Goal: Transaction & Acquisition: Obtain resource

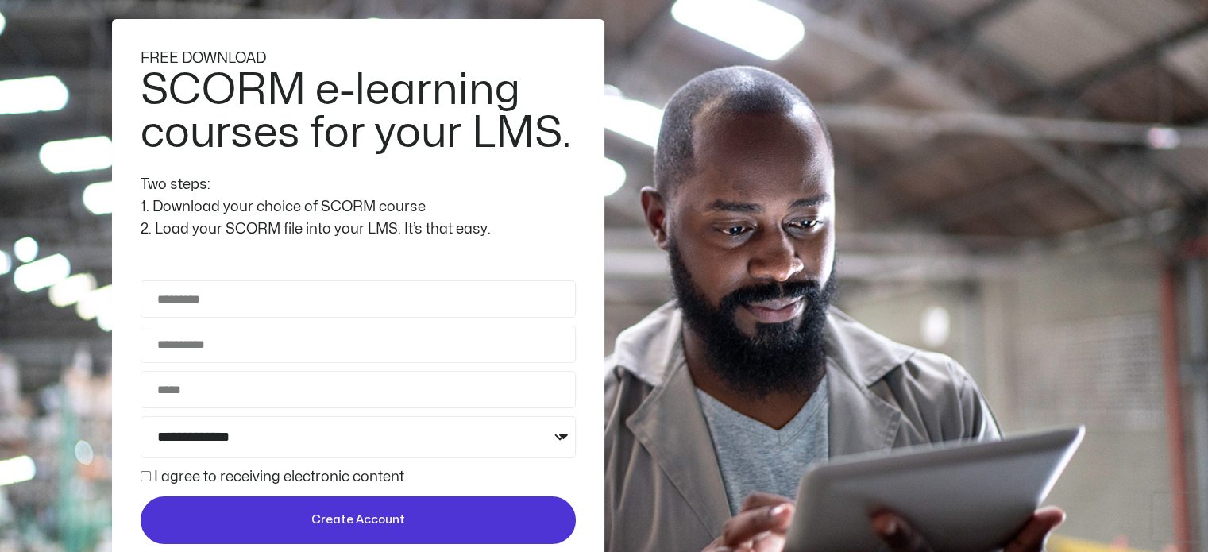
scroll to position [159, 0]
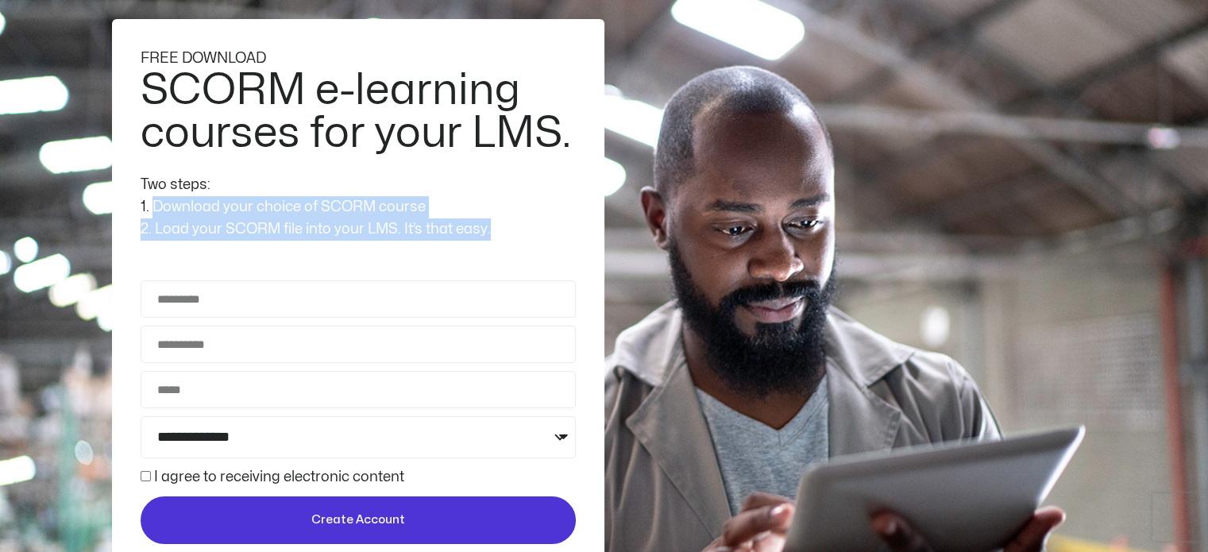
drag, startPoint x: 152, startPoint y: 202, endPoint x: 400, endPoint y: 241, distance: 251.6
click at [400, 241] on div "**********" at bounding box center [358, 296] width 492 height 554
click at [281, 222] on div "2. Load your SCORM file into your LMS. It’s that easy." at bounding box center [358, 229] width 435 height 22
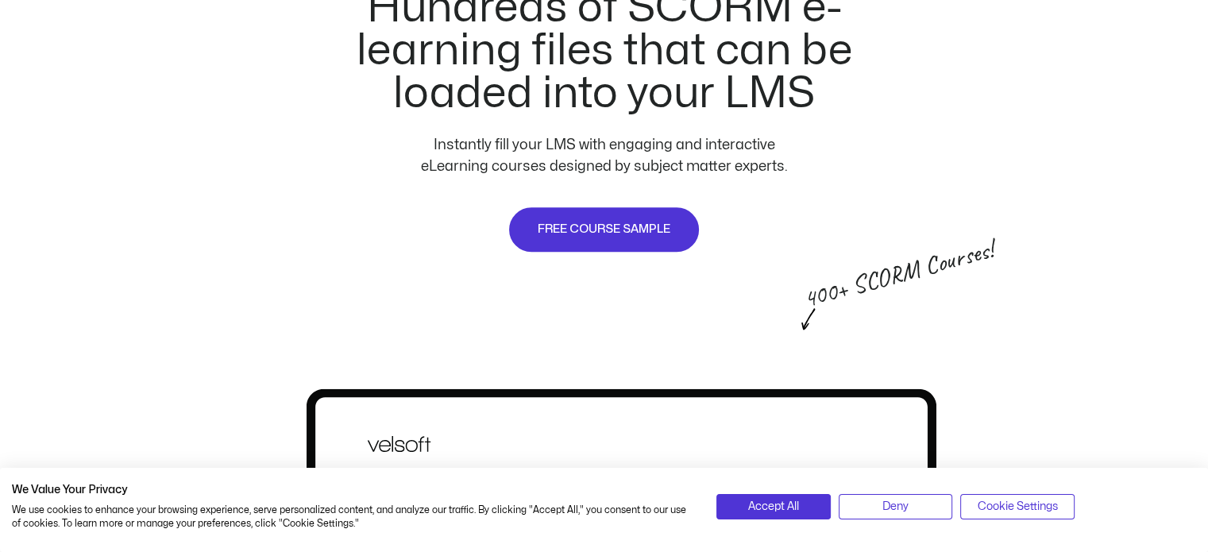
scroll to position [953, 0]
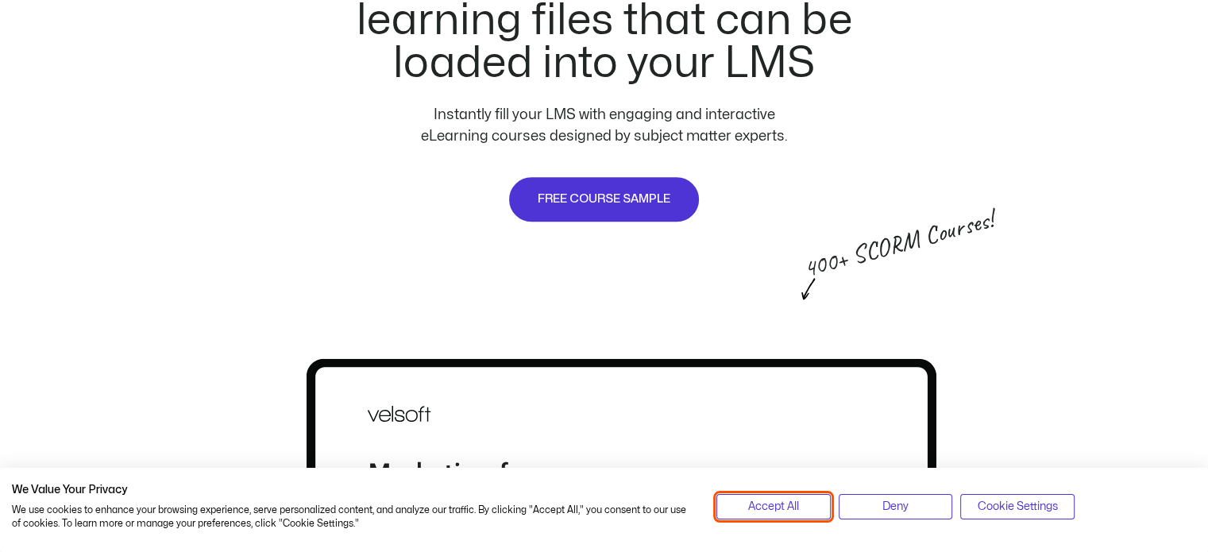
click at [750, 503] on span "Accept All" at bounding box center [773, 506] width 51 height 17
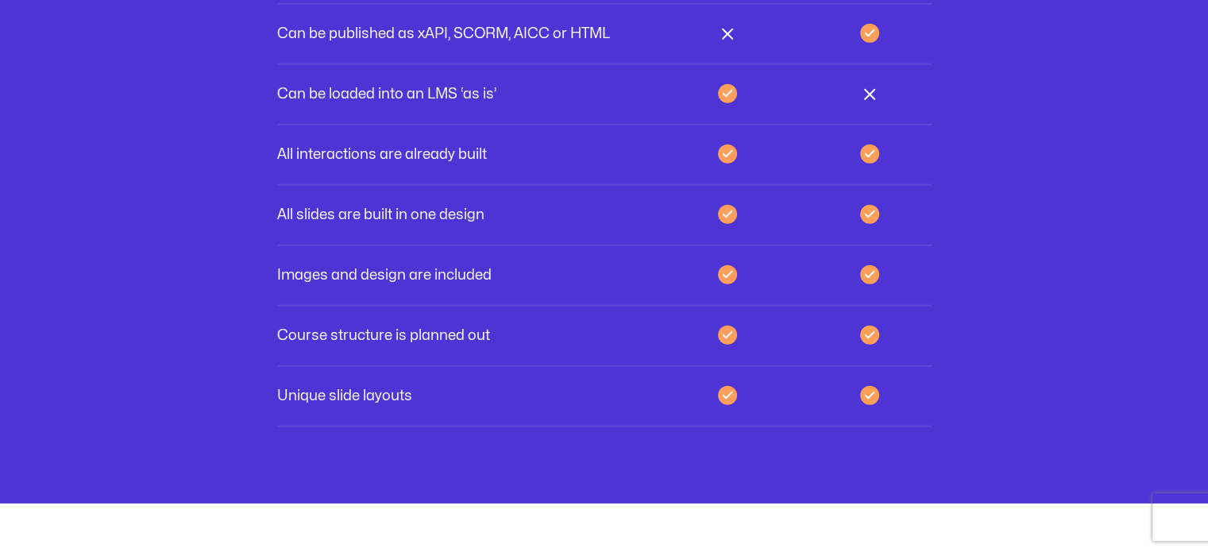
scroll to position [4527, 0]
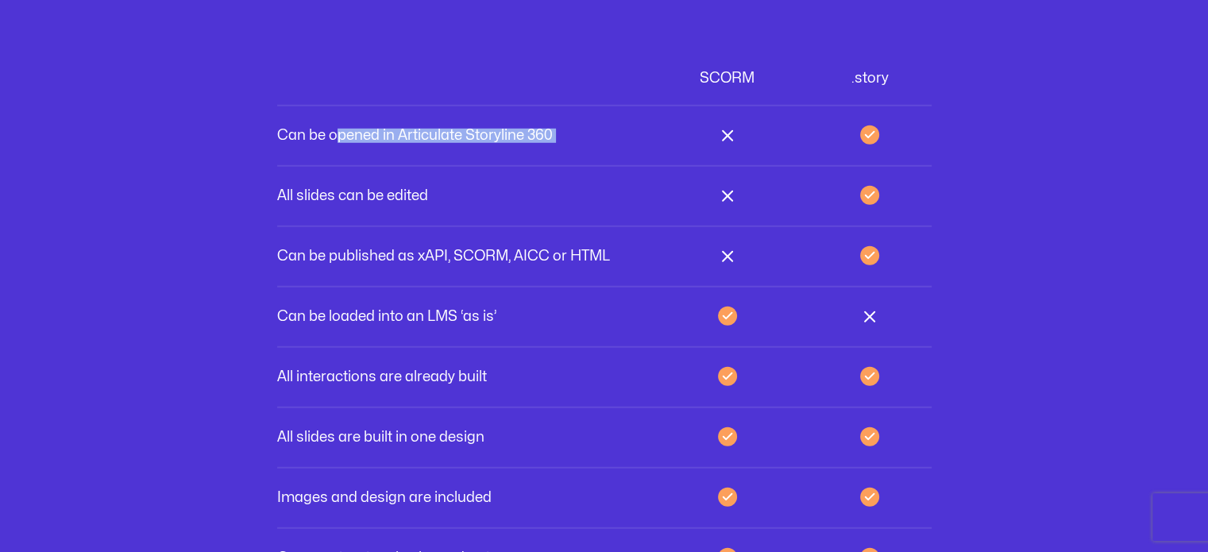
drag, startPoint x: 464, startPoint y: 127, endPoint x: 716, endPoint y: 126, distance: 252.5
click at [716, 126] on div "Can be opened in Articulate Storyline 360" at bounding box center [604, 136] width 654 height 60
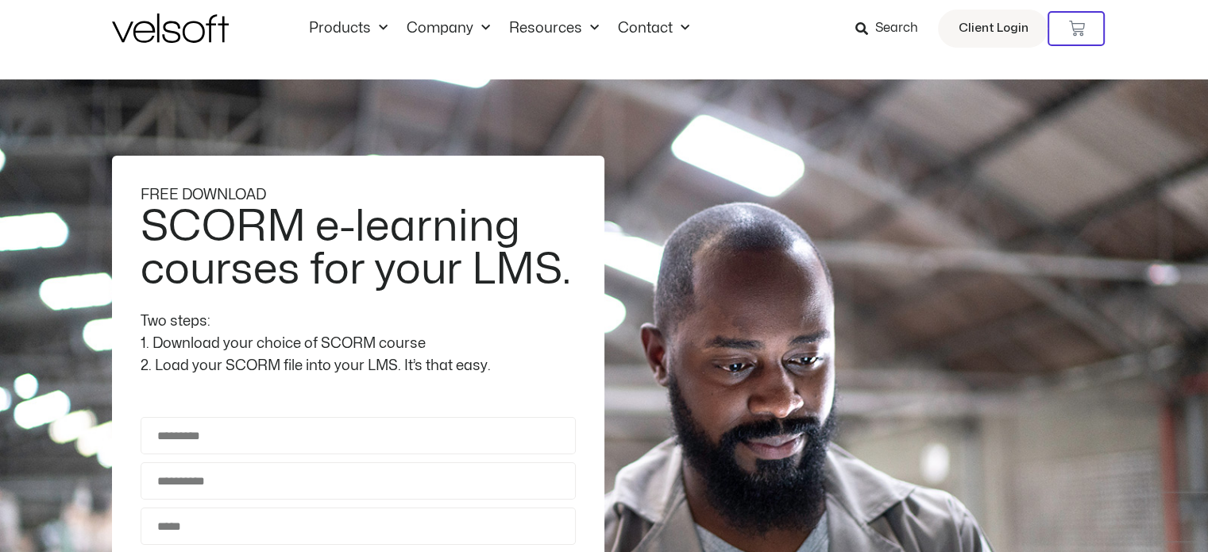
scroll to position [0, 0]
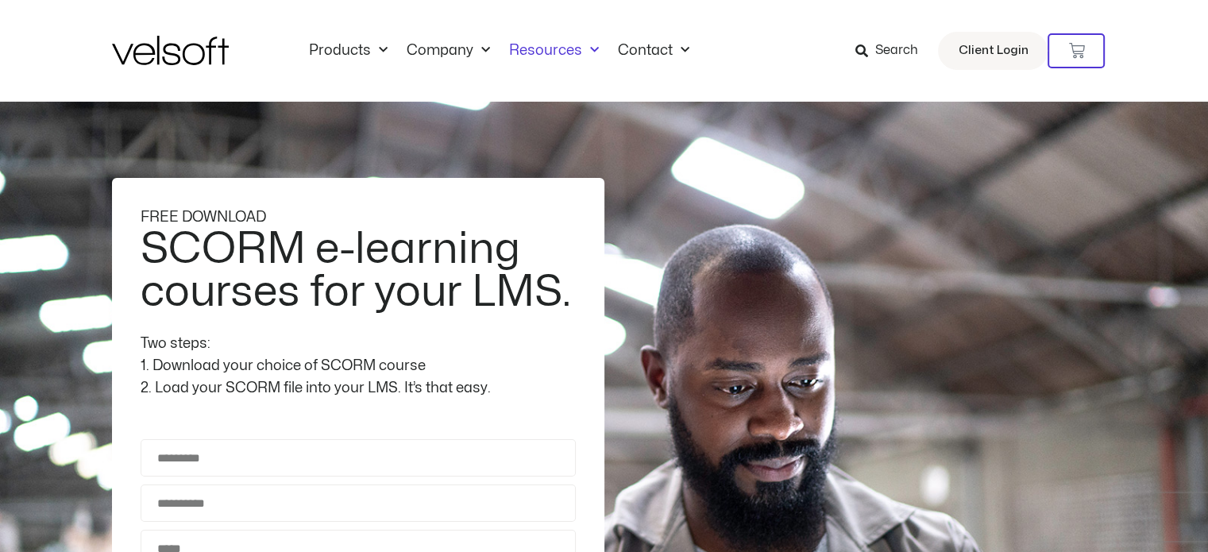
click at [584, 42] on span "Menu" at bounding box center [590, 50] width 17 height 26
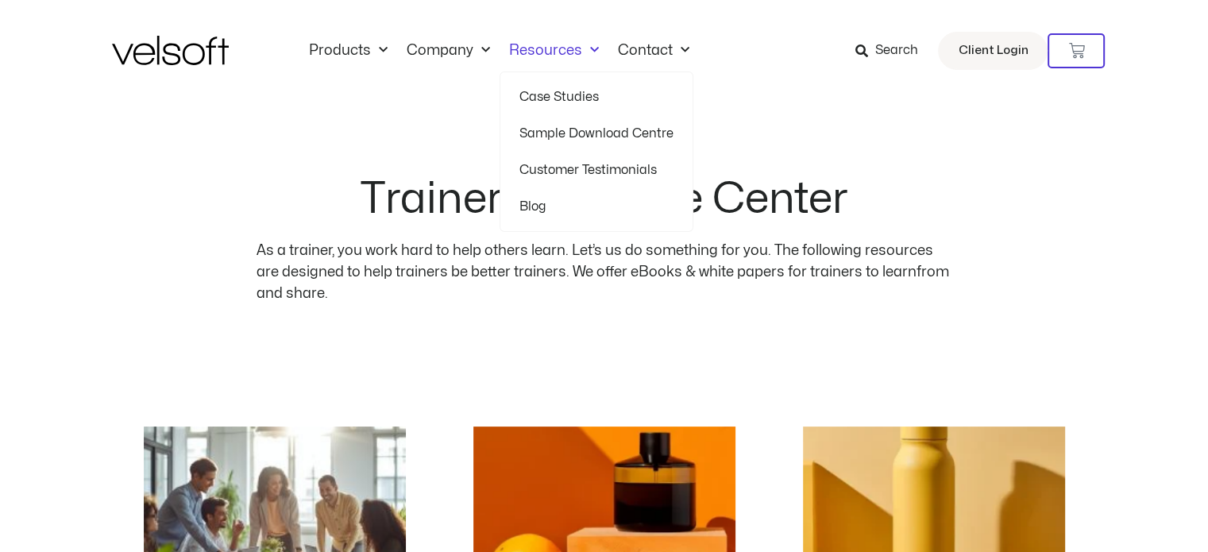
click at [582, 50] on span "Menu" at bounding box center [590, 50] width 17 height 26
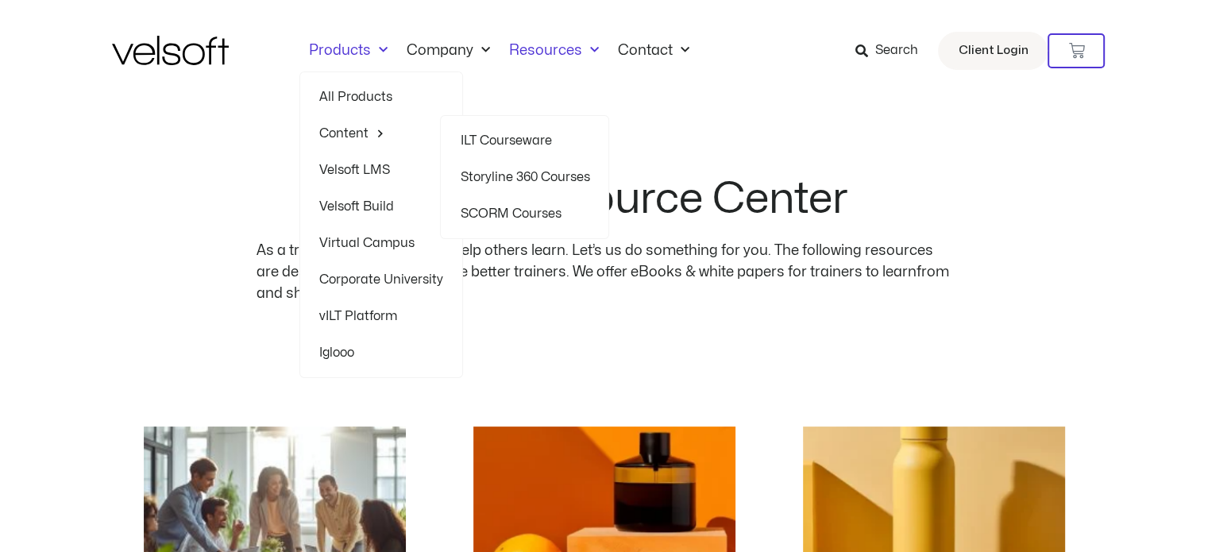
click at [522, 214] on link "SCORM Courses" at bounding box center [524, 213] width 129 height 37
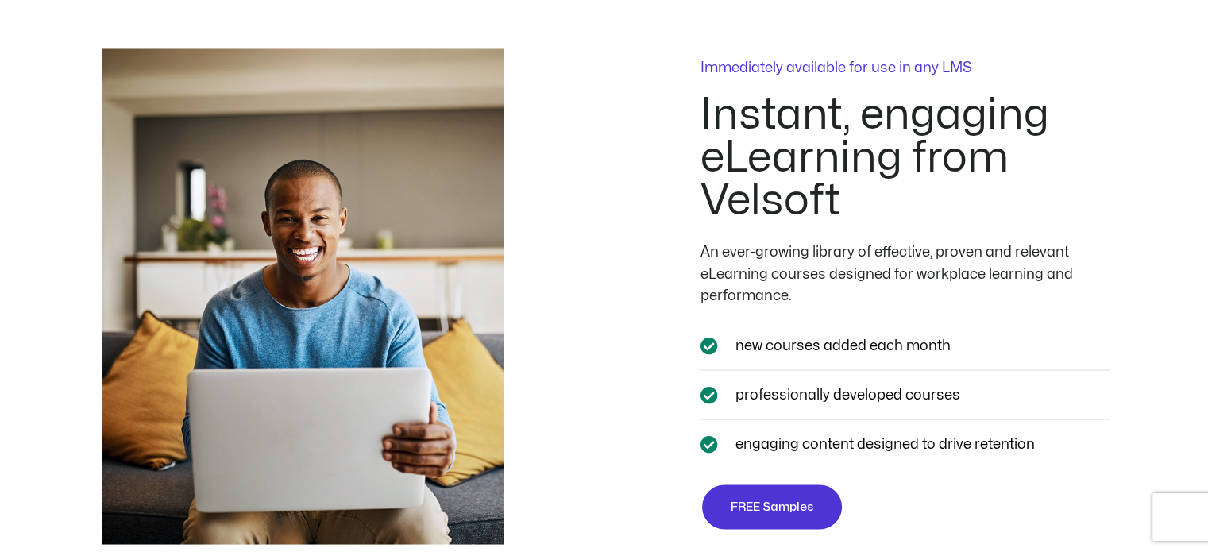
scroll to position [2938, 0]
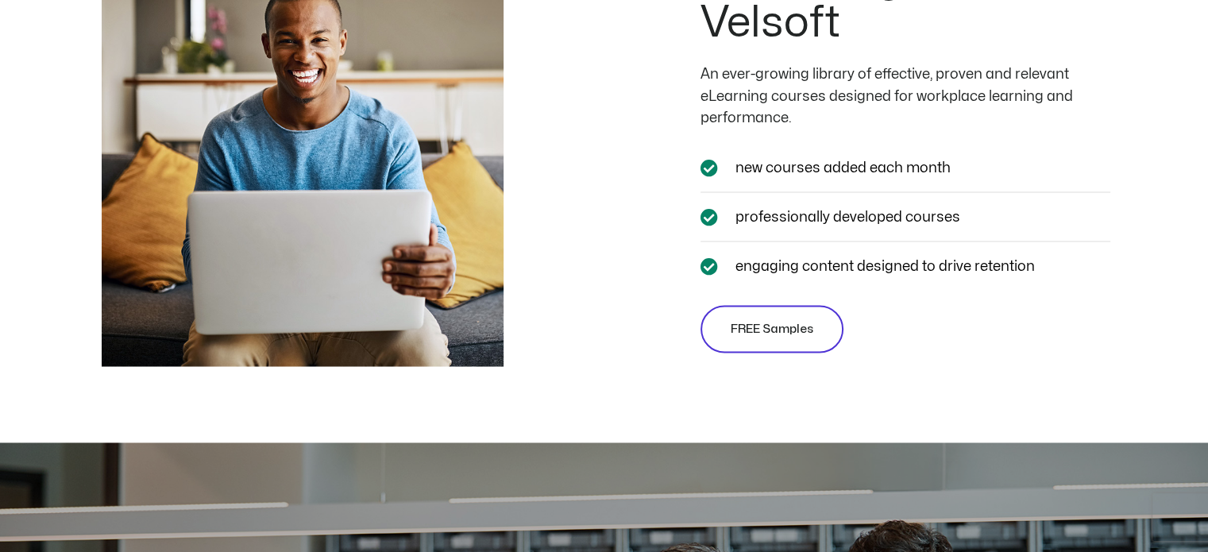
click at [779, 324] on span "FREE Samples" at bounding box center [772, 328] width 83 height 19
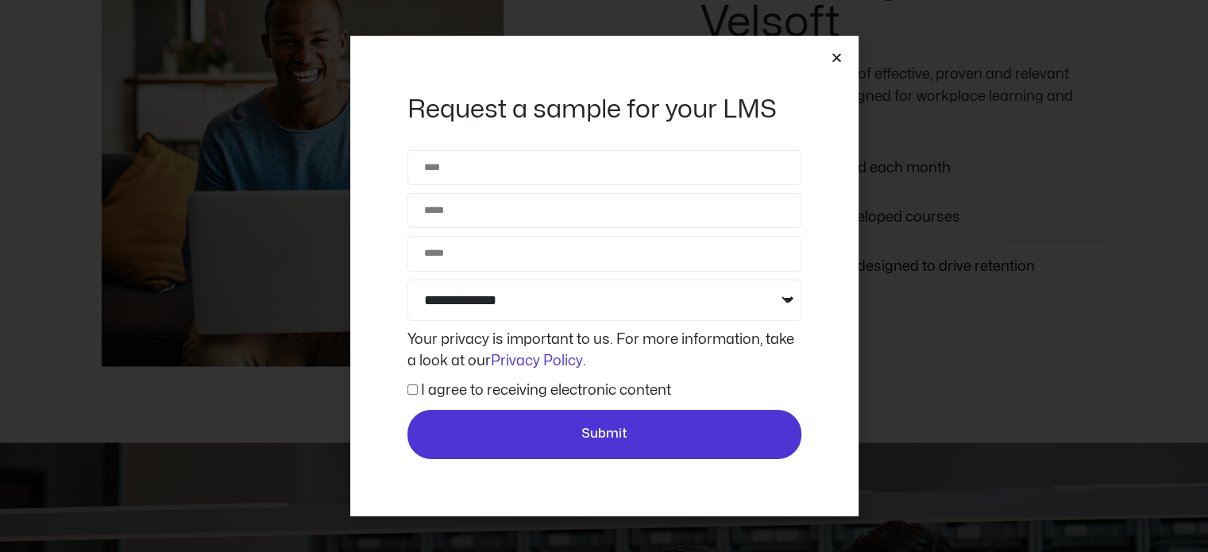
click at [838, 59] on icon "Close" at bounding box center [837, 58] width 12 height 12
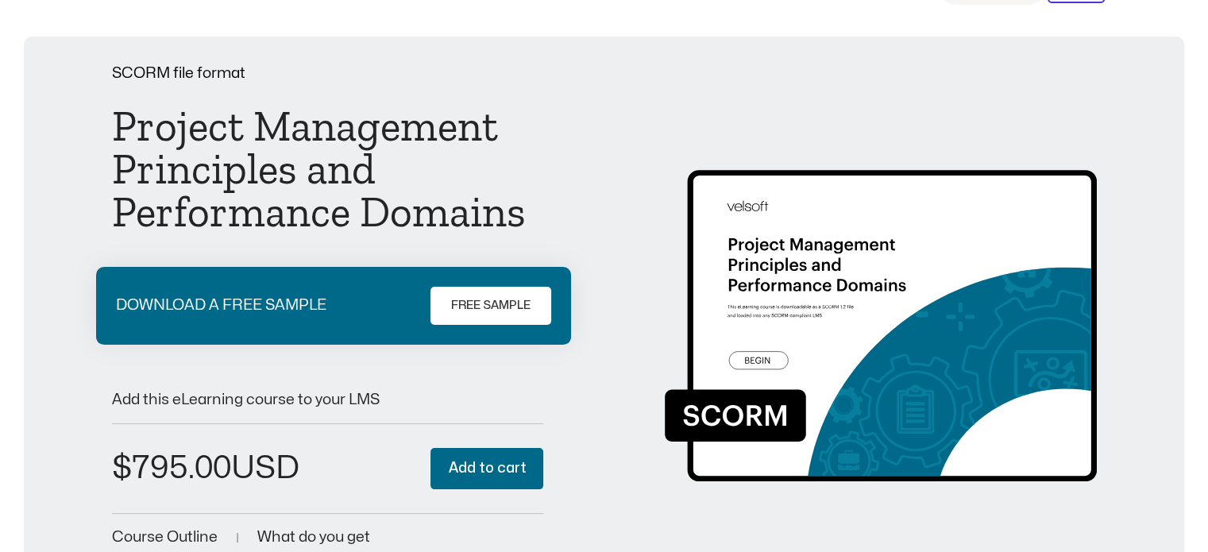
scroll to position [79, 0]
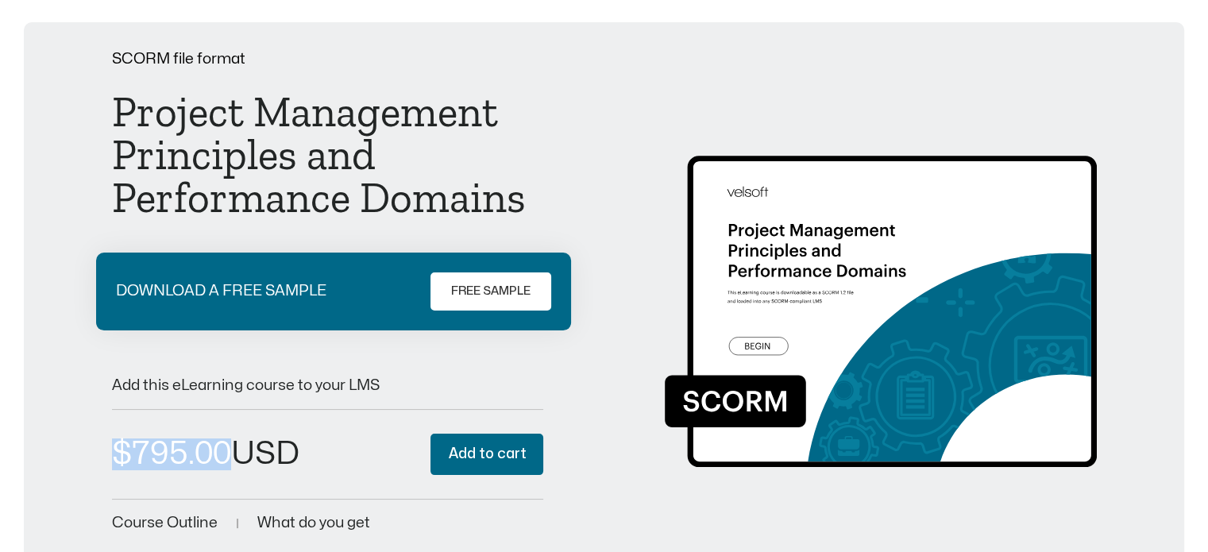
drag, startPoint x: 324, startPoint y: 448, endPoint x: 0, endPoint y: 481, distance: 325.7
click at [76, 447] on div "SCORM file format Project Management Principles and Performance Domains DOWNLOA…" at bounding box center [604, 294] width 1129 height 484
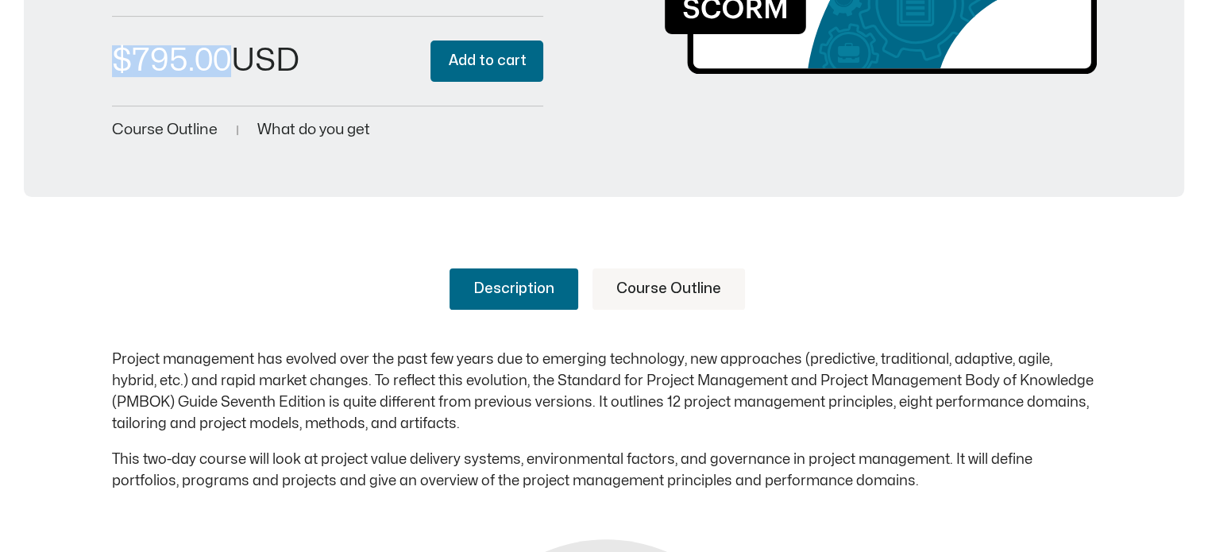
scroll to position [476, 0]
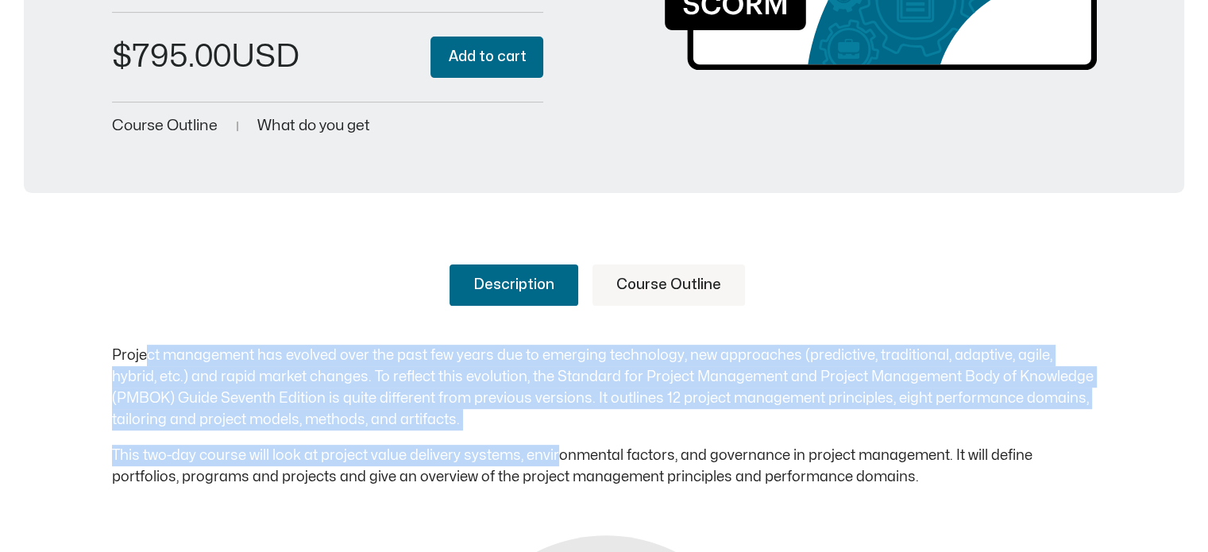
drag, startPoint x: 149, startPoint y: 361, endPoint x: 556, endPoint y: 441, distance: 414.3
click at [556, 441] on div "Project management has evolved over the past few years due to emerging technolo…" at bounding box center [604, 416] width 985 height 143
drag, startPoint x: 286, startPoint y: 387, endPoint x: 483, endPoint y: 380, distance: 197.1
click at [287, 387] on p "Project management has evolved over the past few years due to emerging technolo…" at bounding box center [604, 388] width 985 height 86
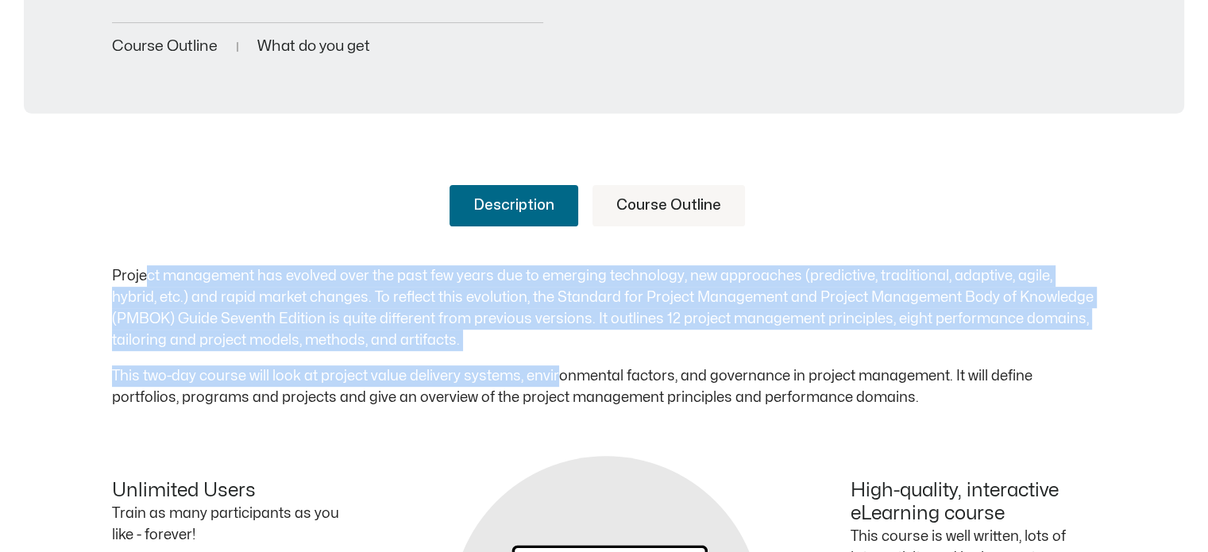
click at [721, 307] on p "Project management has evolved over the past few years due to emerging technolo…" at bounding box center [604, 308] width 985 height 86
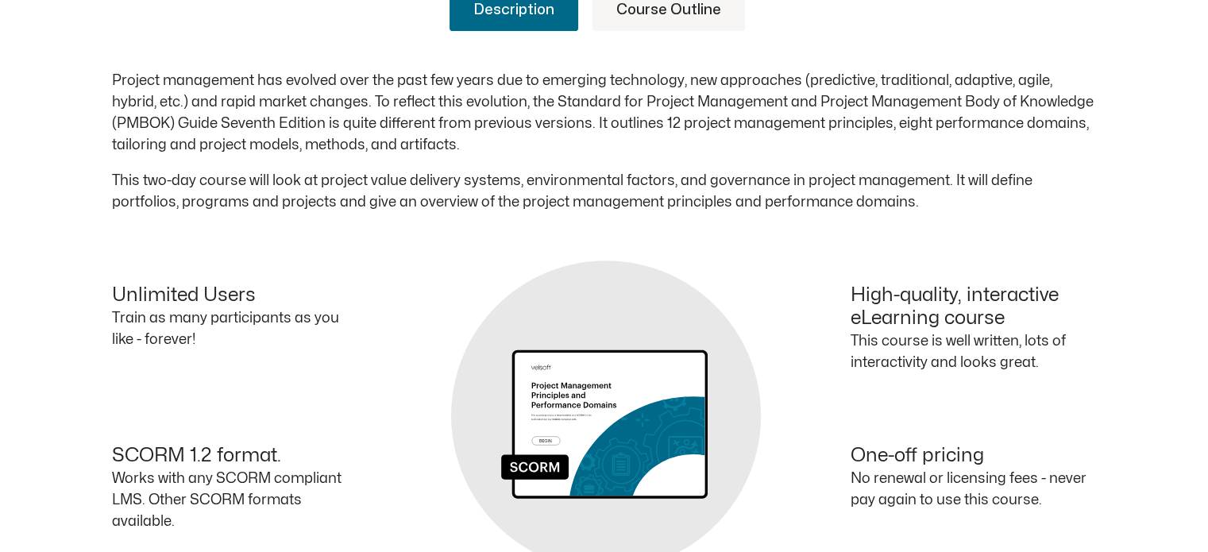
scroll to position [874, 0]
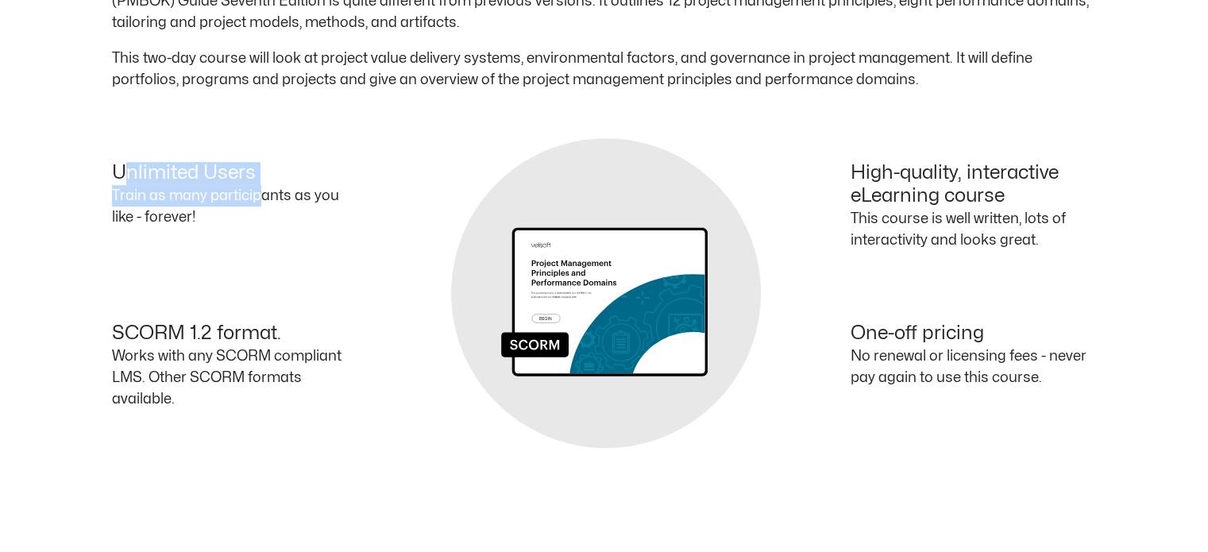
drag, startPoint x: 124, startPoint y: 175, endPoint x: 260, endPoint y: 202, distance: 139.2
click at [260, 202] on div "Unlimited Users Train as many participants as you like - forever!" at bounding box center [358, 213] width 492 height 103
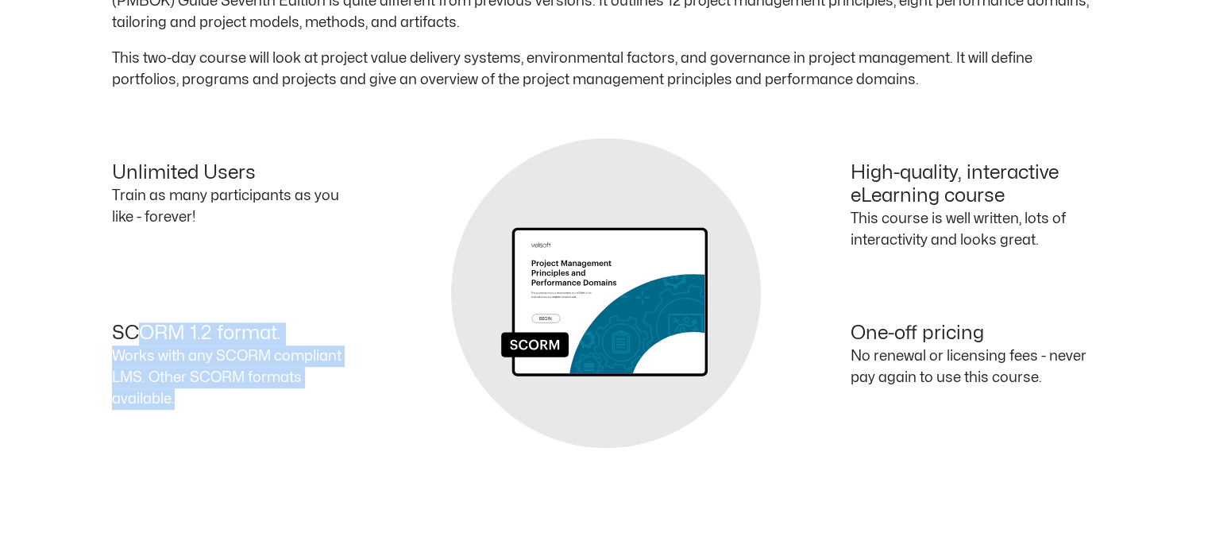
drag, startPoint x: 144, startPoint y: 328, endPoint x: 632, endPoint y: 353, distance: 489.0
click at [404, 382] on div "SCORM 1.2 format. Works with any SCORM compliant LMS. Other SCORM formats avail…" at bounding box center [358, 373] width 492 height 102
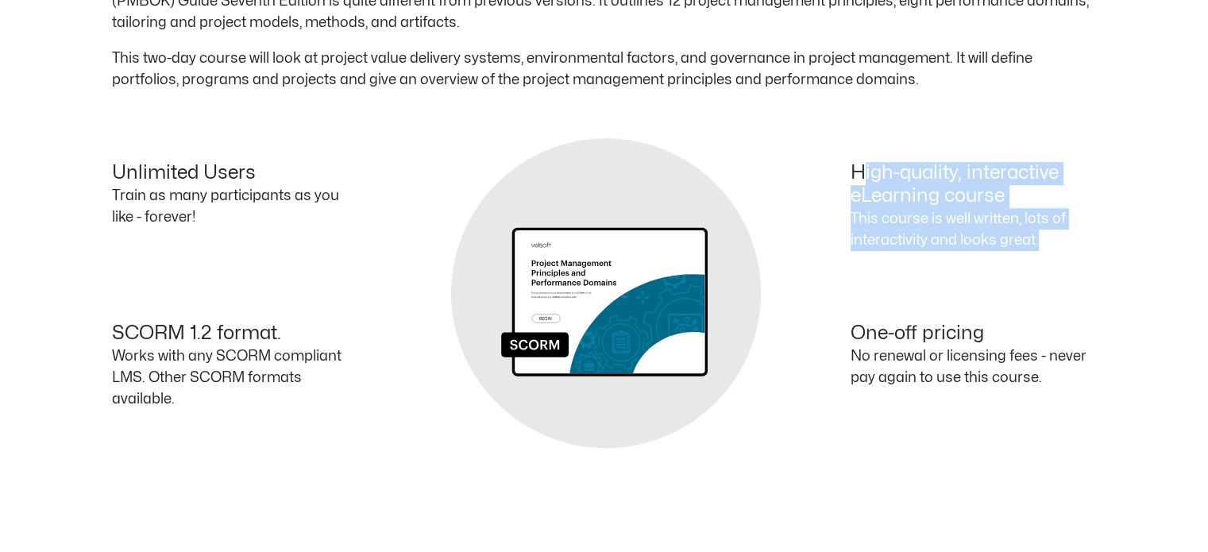
drag, startPoint x: 862, startPoint y: 158, endPoint x: 1096, endPoint y: 234, distance: 245.6
click at [1098, 234] on div "Description Course Outline Project management has evolved over the past few yea…" at bounding box center [604, 209] width 1208 height 778
drag, startPoint x: 945, startPoint y: 339, endPoint x: 1039, endPoint y: 372, distance: 99.2
click at [1039, 372] on div "One-off pricing No renewal or licensing fees - never pay again to use this cour…" at bounding box center [850, 373] width 492 height 102
click at [896, 371] on p "No renewal or licensing fees - never pay again to use this course." at bounding box center [974, 366] width 246 height 43
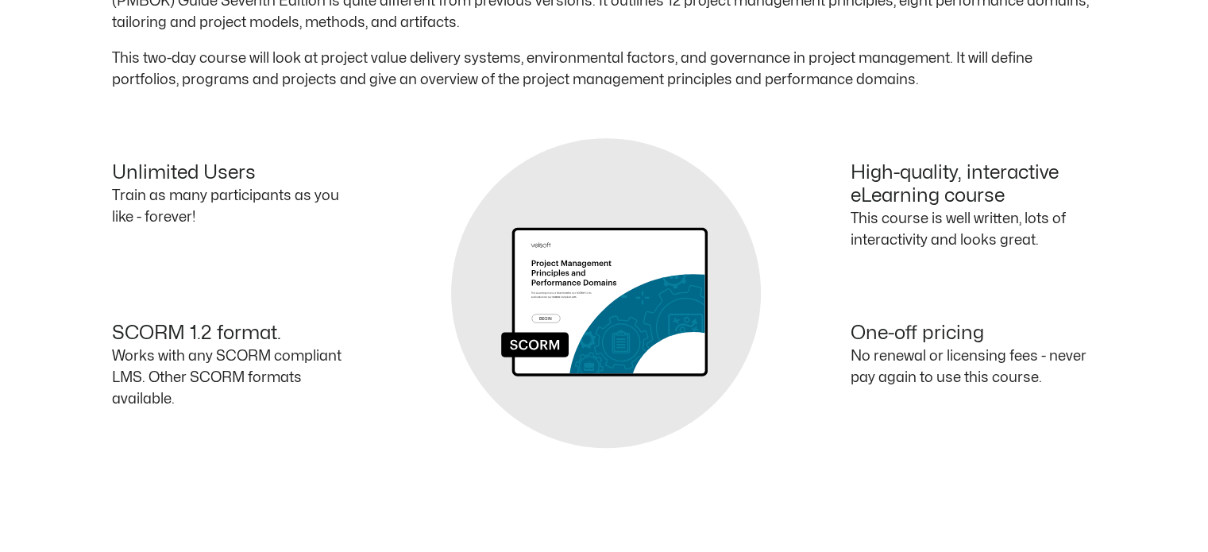
drag, startPoint x: 858, startPoint y: 353, endPoint x: 1067, endPoint y: 370, distance: 208.7
click at [1067, 370] on p "No renewal or licensing fees - never pay again to use this course." at bounding box center [974, 366] width 246 height 43
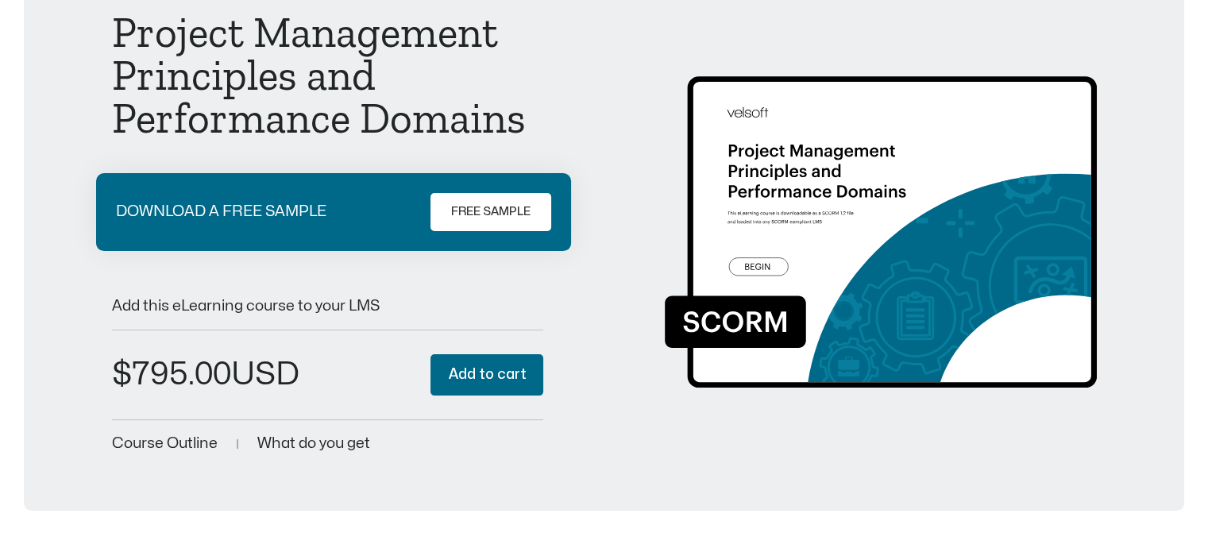
scroll to position [79, 0]
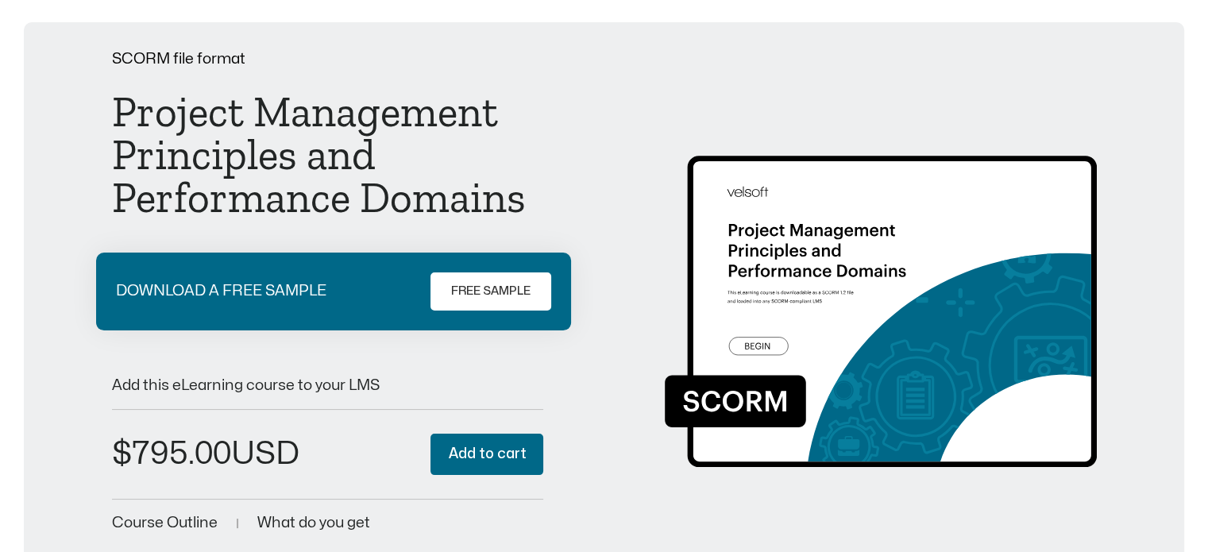
click at [517, 290] on span "FREE SAMPLE" at bounding box center [490, 291] width 79 height 19
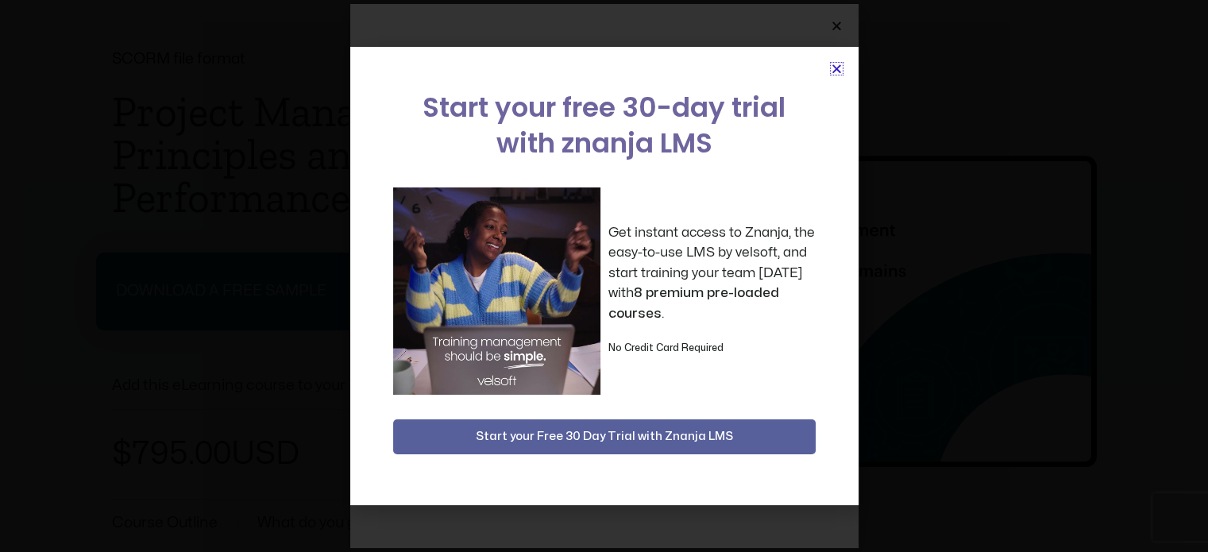
click at [831, 67] on icon "Close" at bounding box center [837, 69] width 12 height 12
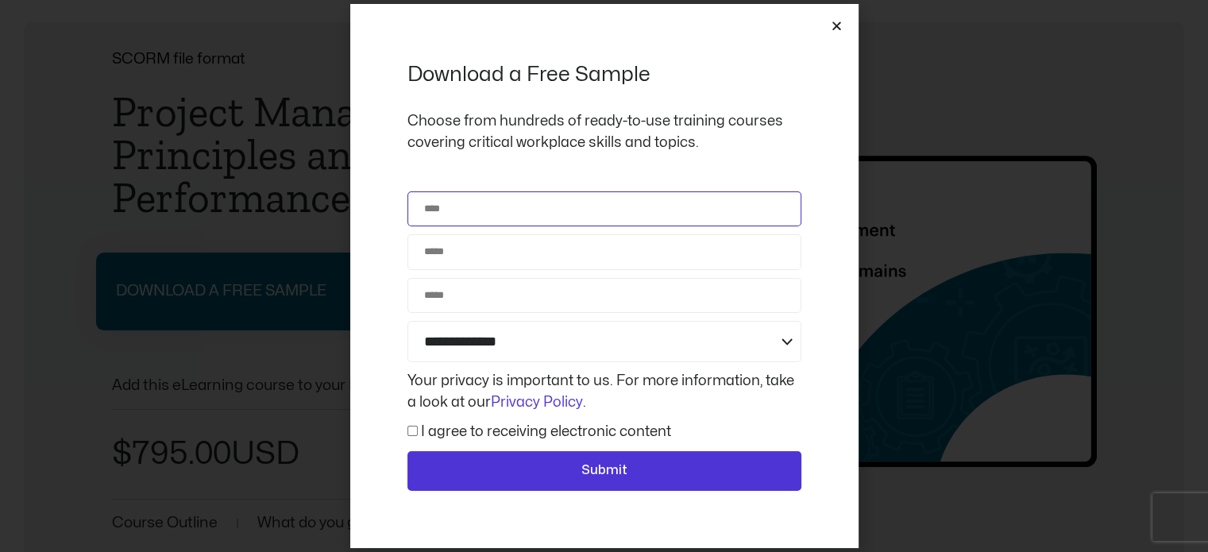
click at [458, 208] on input "Name" at bounding box center [604, 208] width 394 height 35
type input "**********"
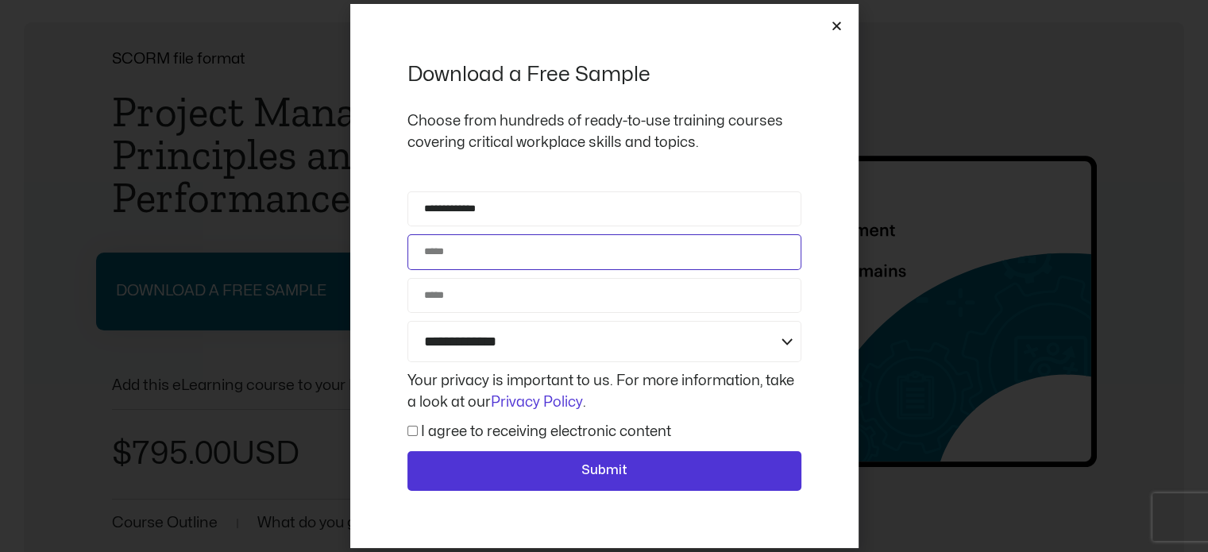
type input "**********"
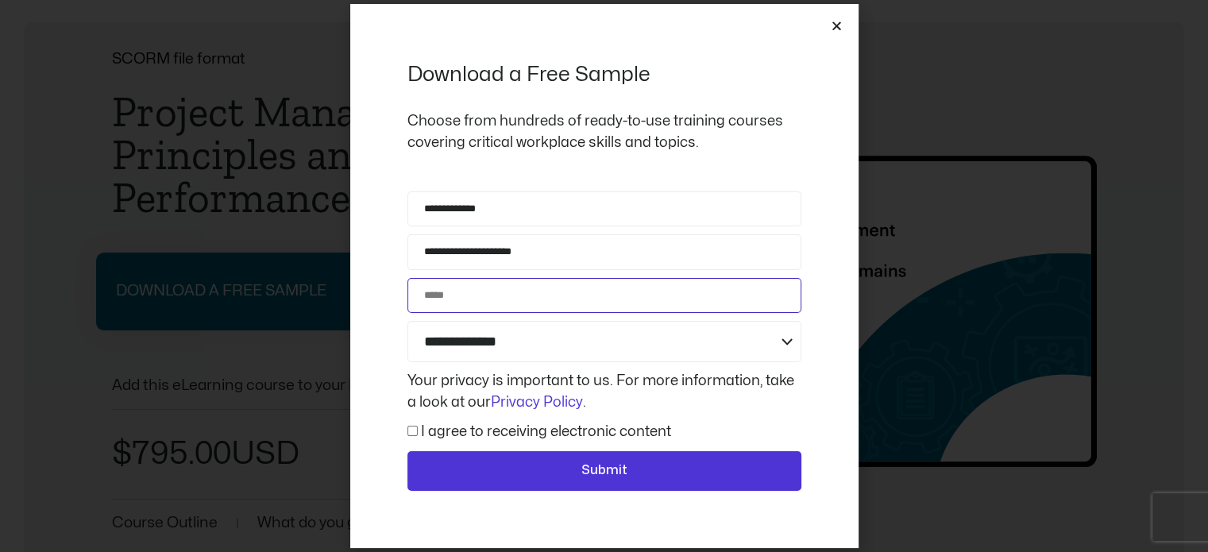
type input "**********"
click at [524, 339] on select "**********" at bounding box center [604, 342] width 394 height 42
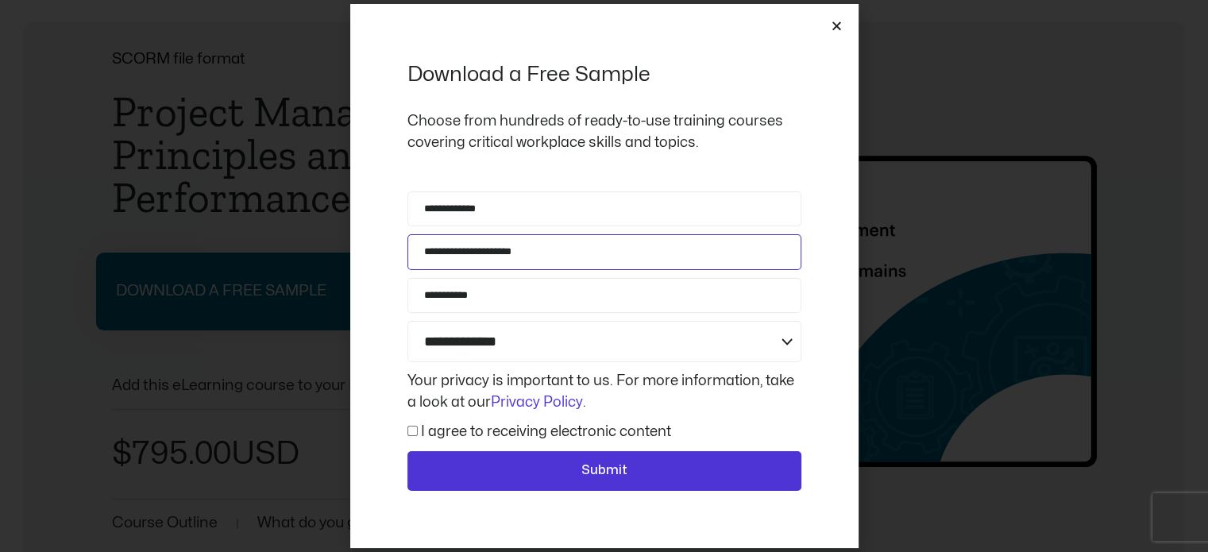
click at [495, 253] on input "**********" at bounding box center [604, 251] width 394 height 35
type input "**********"
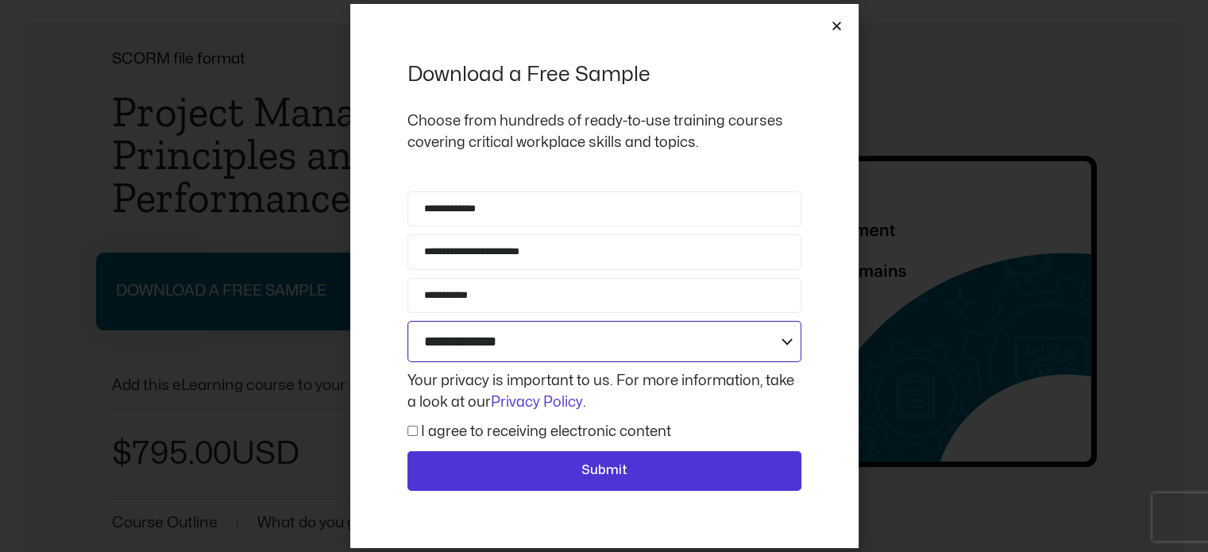
click at [523, 338] on select "**********" at bounding box center [604, 342] width 394 height 42
click at [407, 321] on select "**********" at bounding box center [604, 342] width 394 height 42
click at [635, 352] on select "**********" at bounding box center [604, 342] width 394 height 42
select select "**********"
click at [407, 321] on select "**********" at bounding box center [604, 342] width 394 height 42
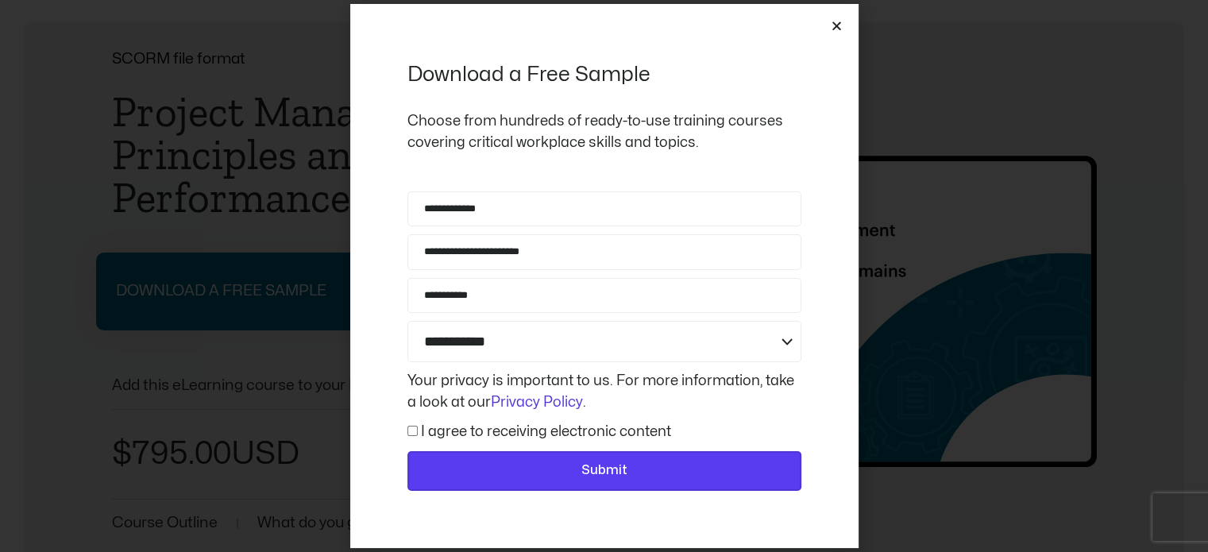
drag, startPoint x: 479, startPoint y: 430, endPoint x: 562, endPoint y: 454, distance: 86.9
click at [480, 430] on label "I agree to receiving electronic content" at bounding box center [546, 432] width 250 height 14
click at [562, 466] on span "Submit" at bounding box center [604, 471] width 353 height 21
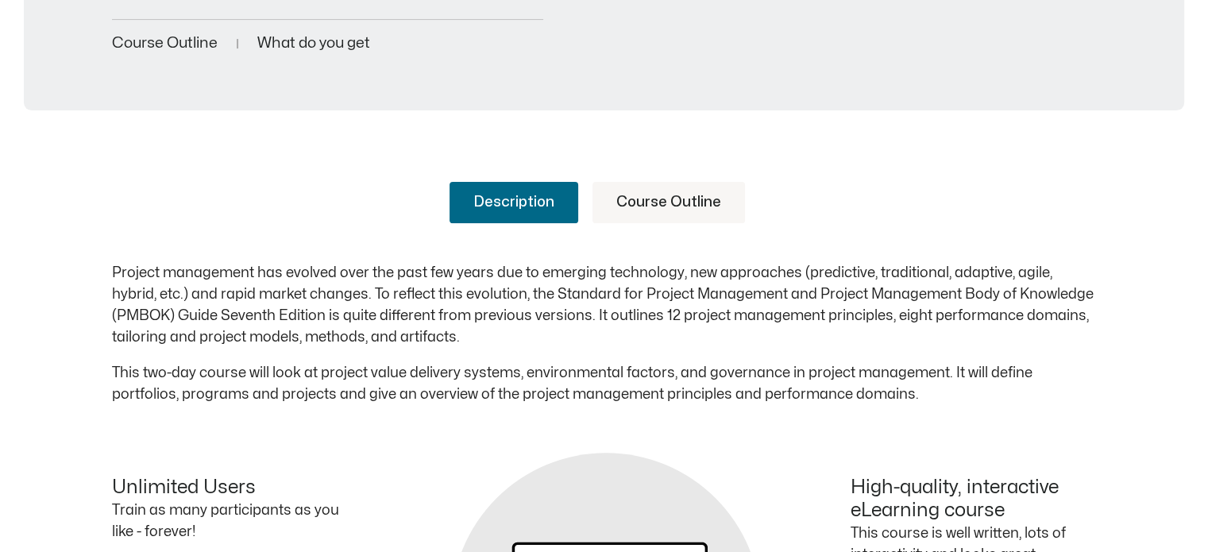
scroll to position [715, 0]
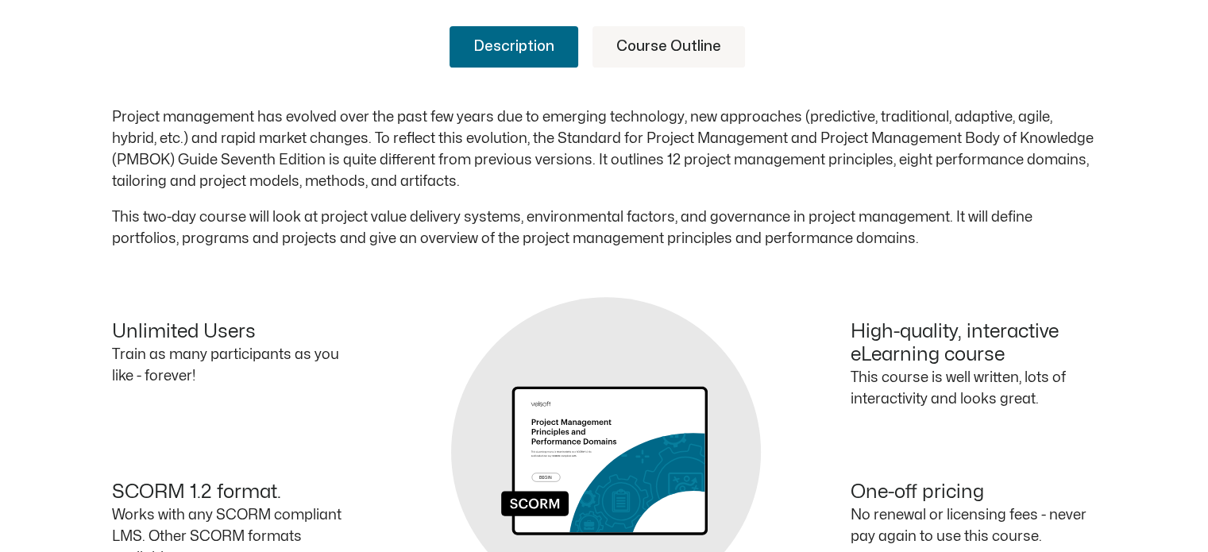
click at [678, 50] on link "Course Outline" at bounding box center [668, 46] width 152 height 41
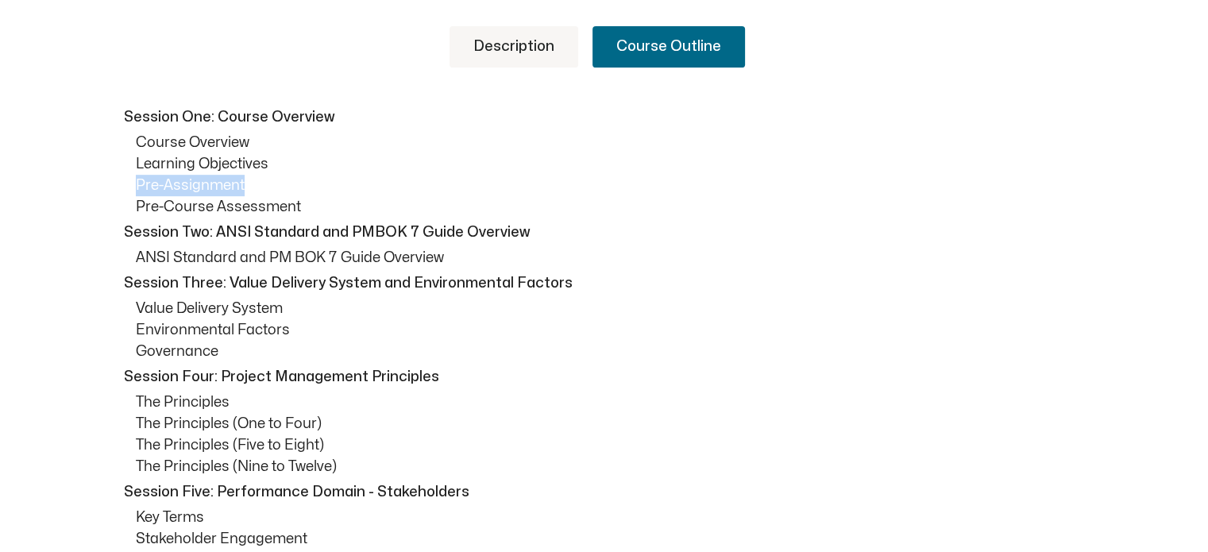
drag, startPoint x: 134, startPoint y: 187, endPoint x: 274, endPoint y: 186, distance: 139.8
click at [378, 184] on p "Pre-Assignment" at bounding box center [616, 185] width 961 height 21
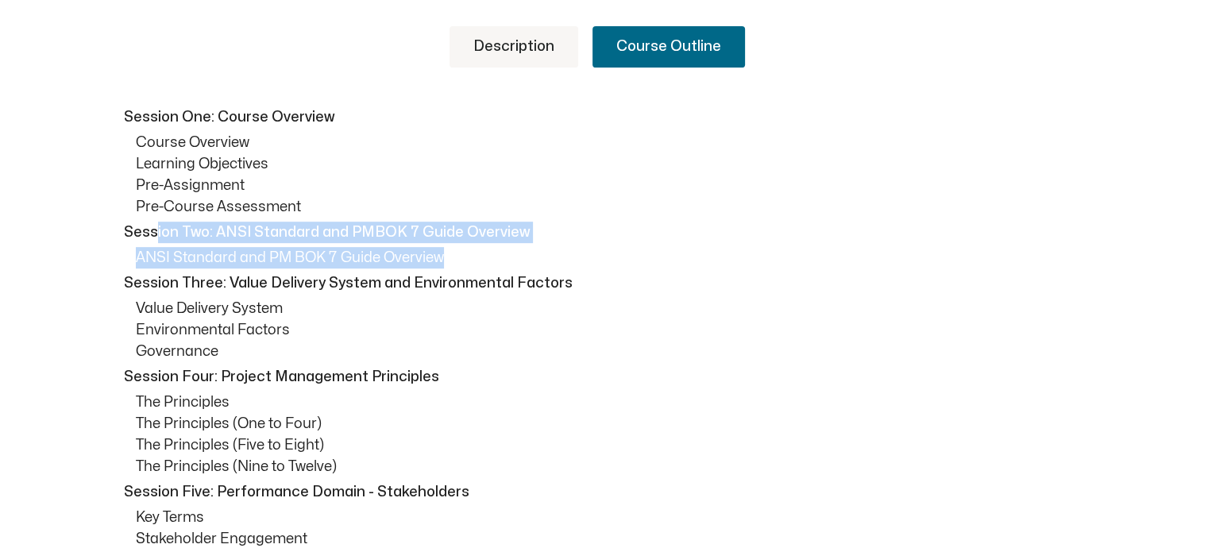
drag, startPoint x: 156, startPoint y: 231, endPoint x: 544, endPoint y: 252, distance: 388.1
click at [373, 229] on p "Session Two: ANSI Standard and PMBOK 7 Guide Overview" at bounding box center [608, 232] width 969 height 21
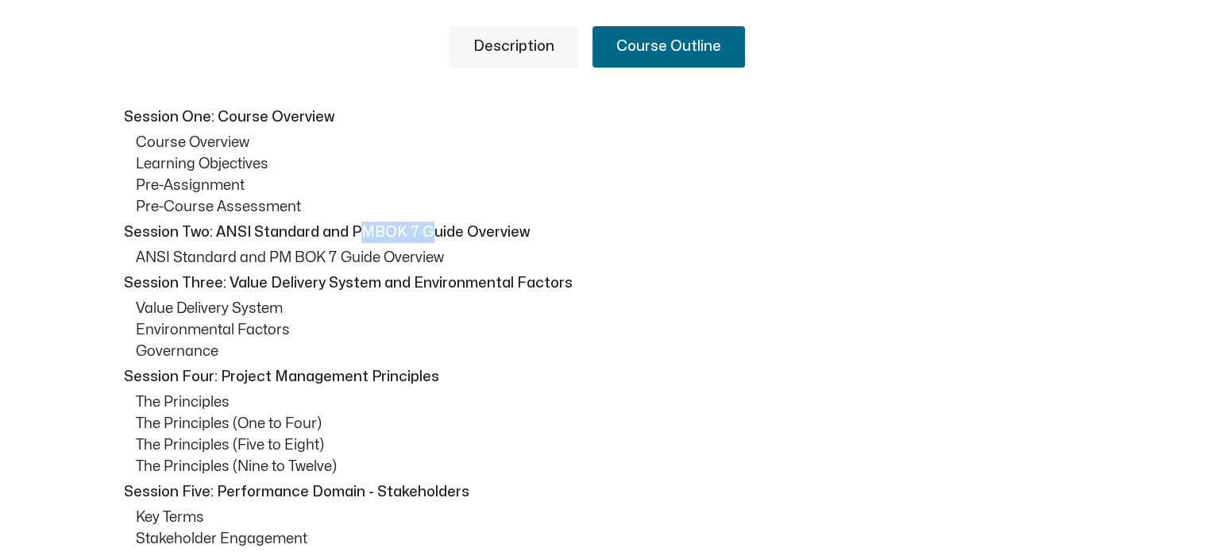
drag, startPoint x: 353, startPoint y: 226, endPoint x: 426, endPoint y: 228, distance: 73.1
click at [426, 228] on p "Session Two: ANSI Standard and PMBOK 7 Guide Overview" at bounding box center [608, 232] width 969 height 21
click at [150, 266] on p "ANSI Standard and PM BOK 7 Guide Overview" at bounding box center [616, 257] width 961 height 21
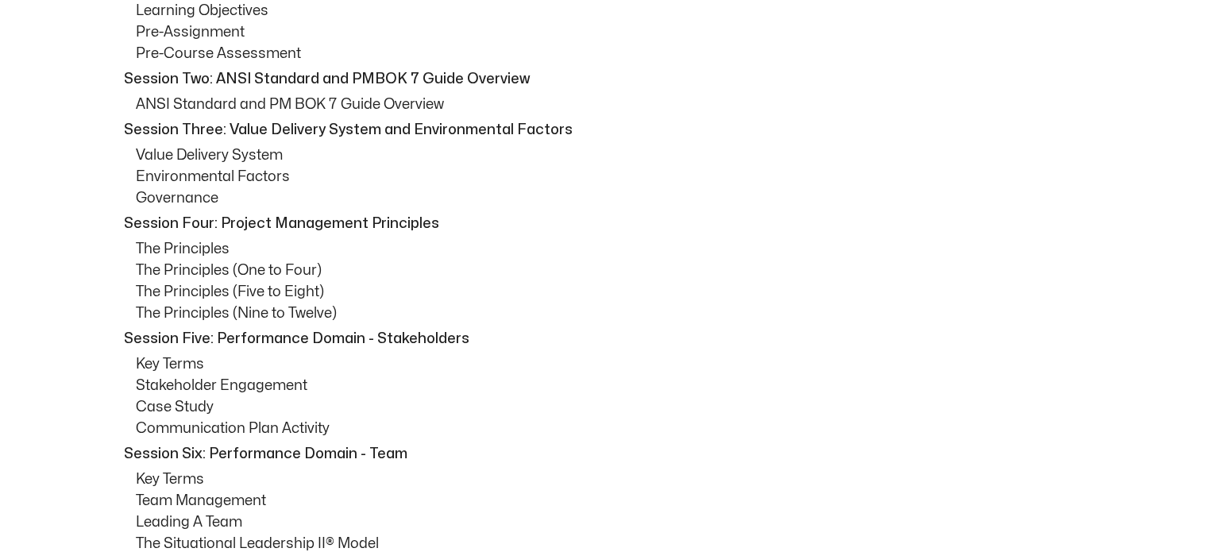
scroll to position [874, 0]
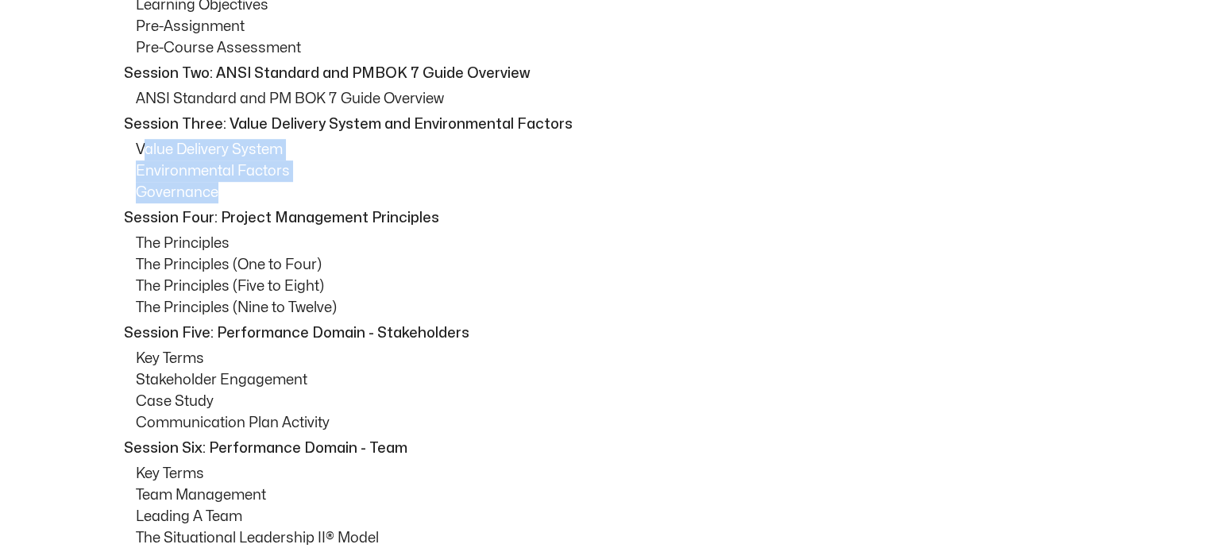
drag, startPoint x: 140, startPoint y: 134, endPoint x: 253, endPoint y: 191, distance: 126.8
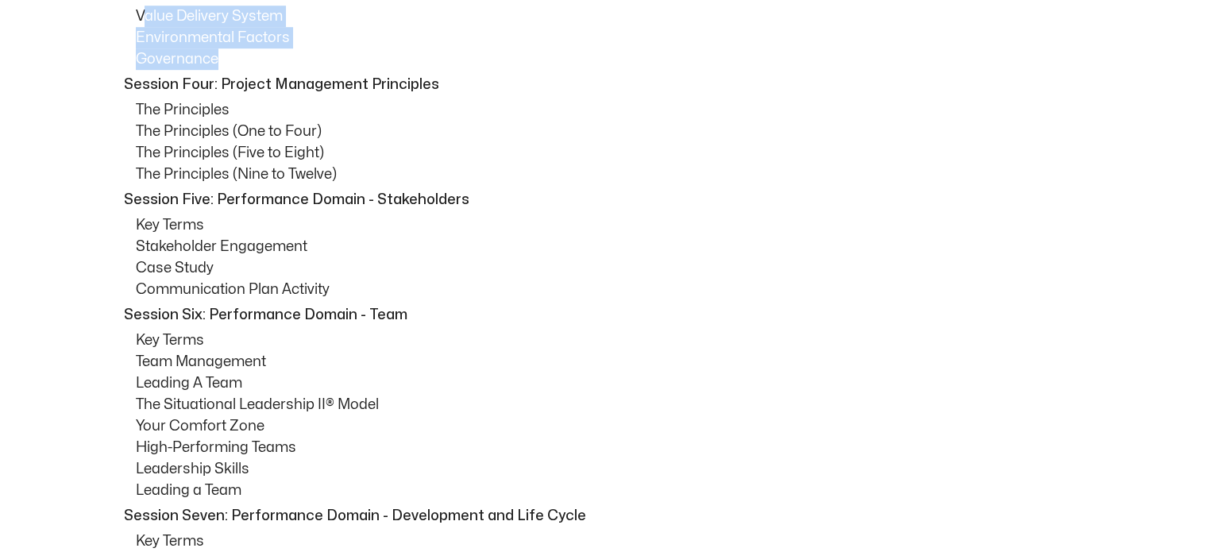
scroll to position [1032, 0]
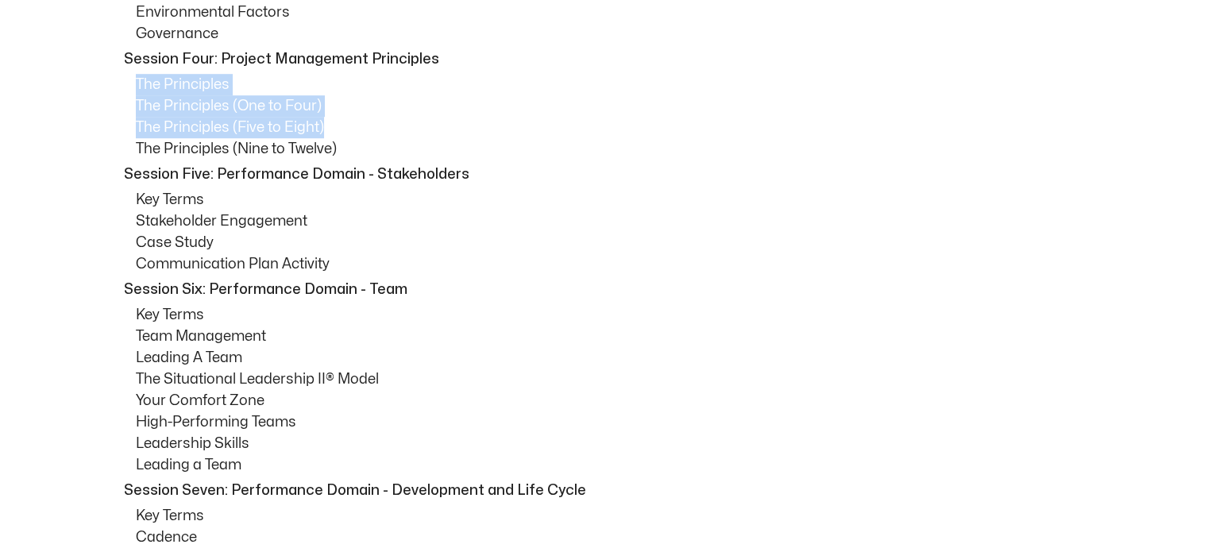
drag, startPoint x: 181, startPoint y: 95, endPoint x: 635, endPoint y: 133, distance: 455.1
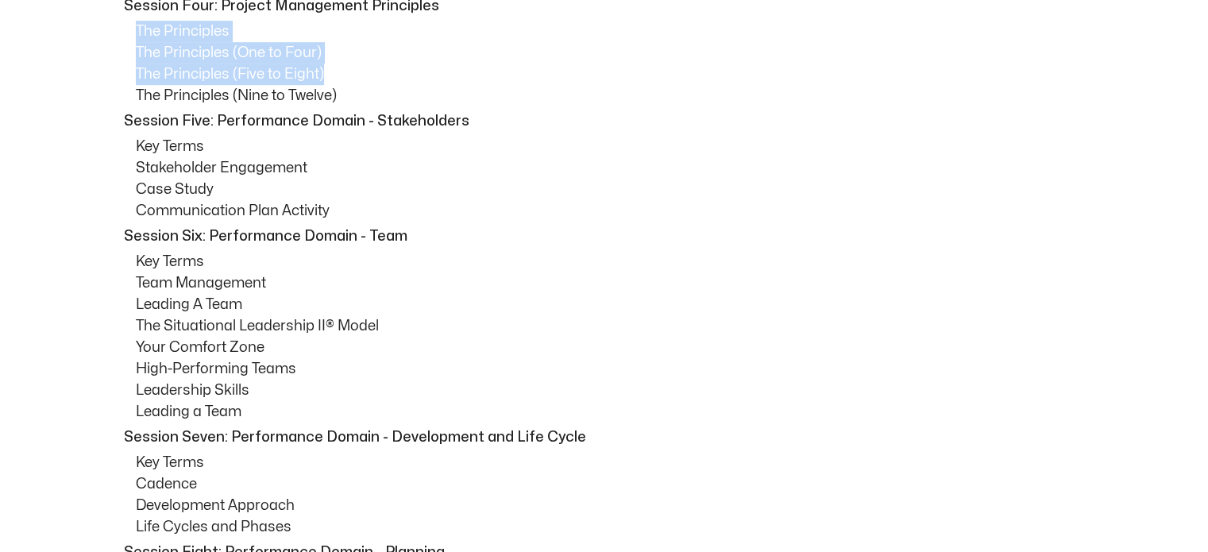
scroll to position [1112, 0]
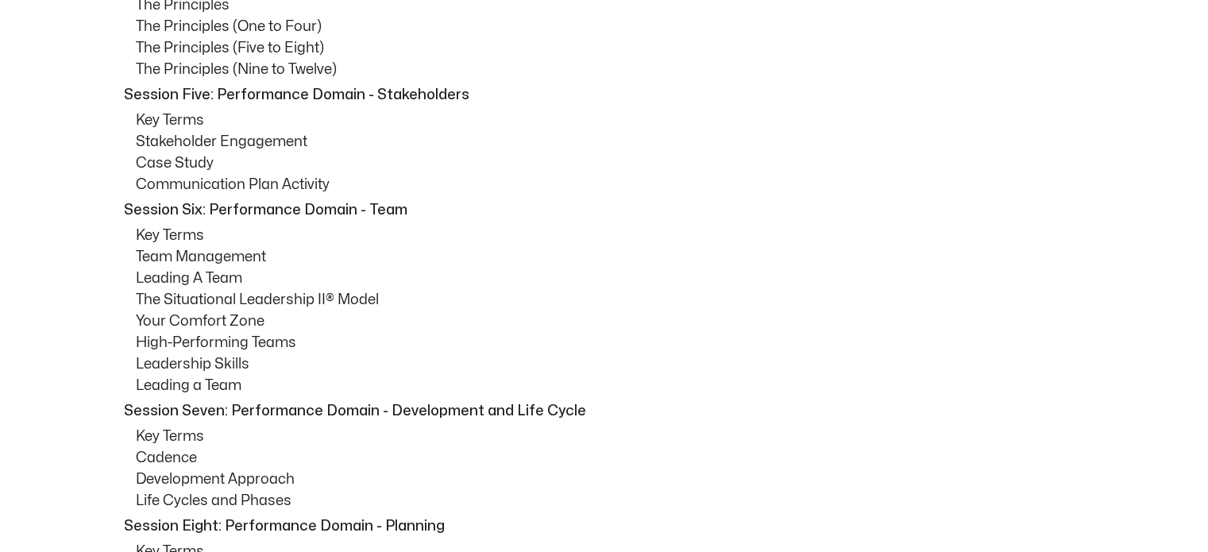
click at [172, 71] on p "The Principles (Nine to Twelve)" at bounding box center [616, 69] width 961 height 21
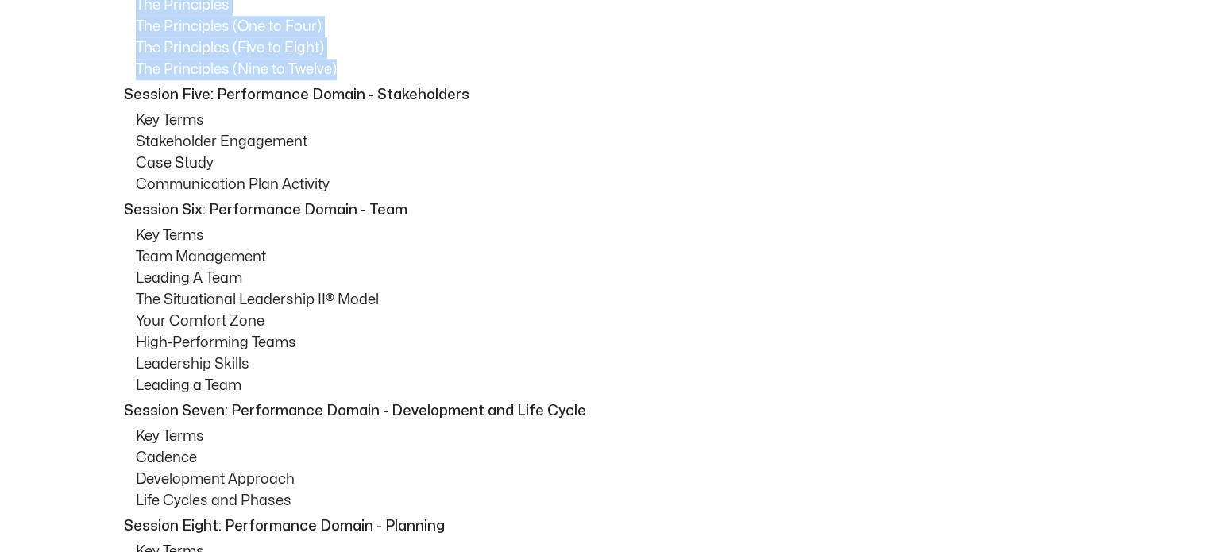
drag, startPoint x: 341, startPoint y: 66, endPoint x: 121, endPoint y: 13, distance: 227.1
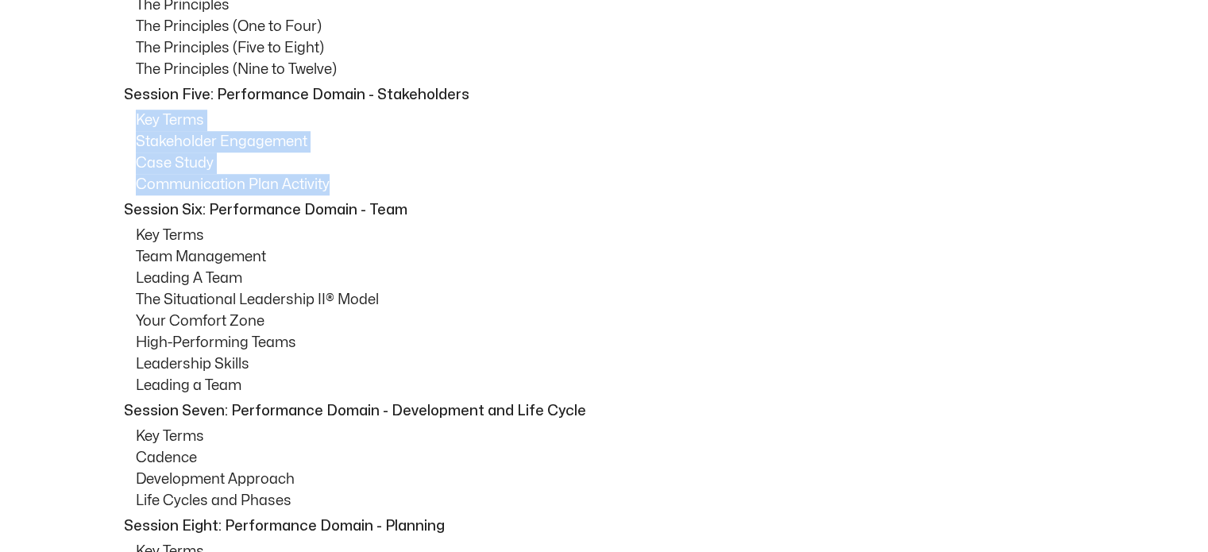
drag, startPoint x: 138, startPoint y: 110, endPoint x: 453, endPoint y: 191, distance: 325.0
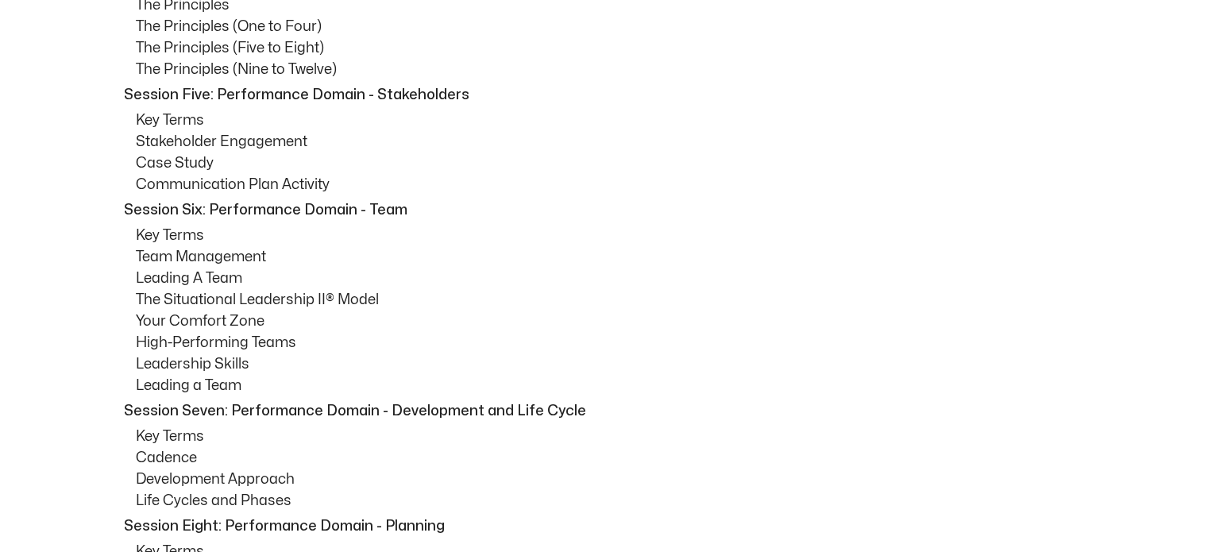
click at [521, 252] on p "Team Management" at bounding box center [616, 256] width 961 height 21
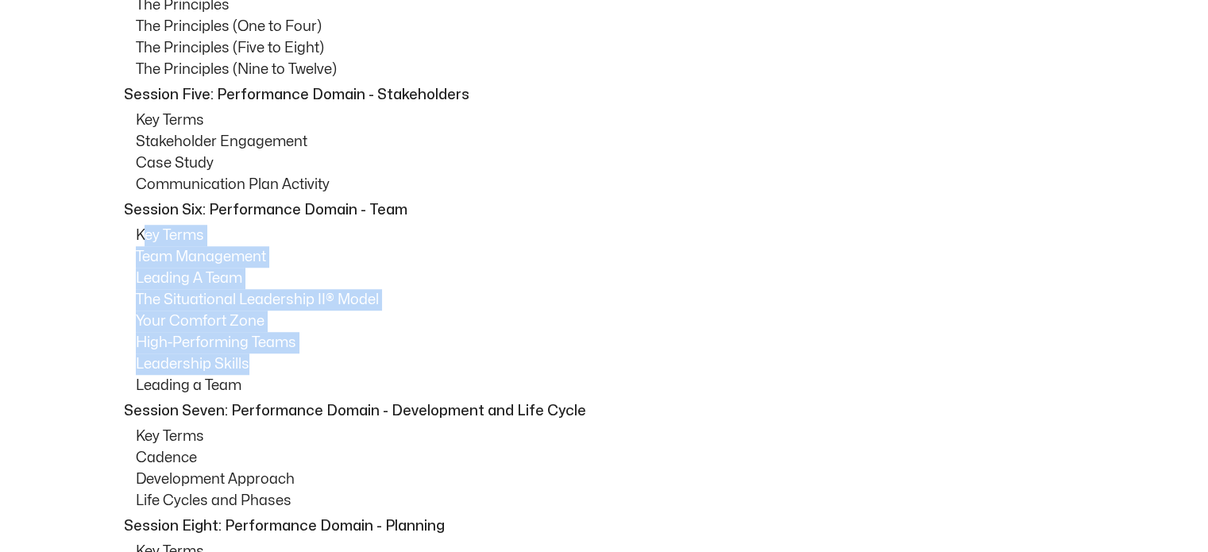
drag, startPoint x: 145, startPoint y: 231, endPoint x: 562, endPoint y: 348, distance: 433.7
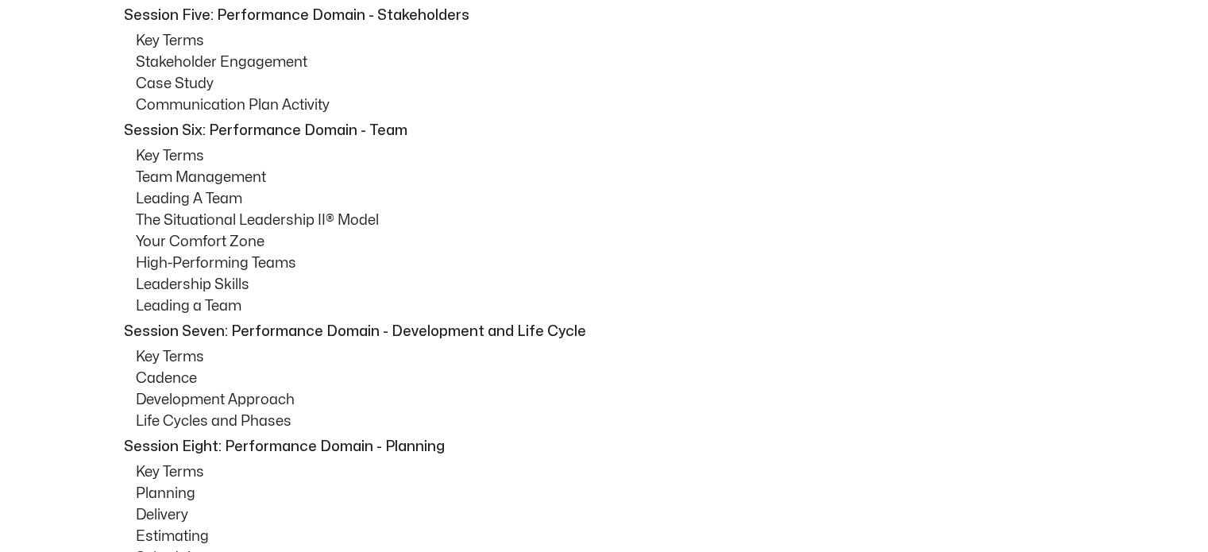
click at [189, 297] on p "Leading a Team" at bounding box center [616, 305] width 961 height 21
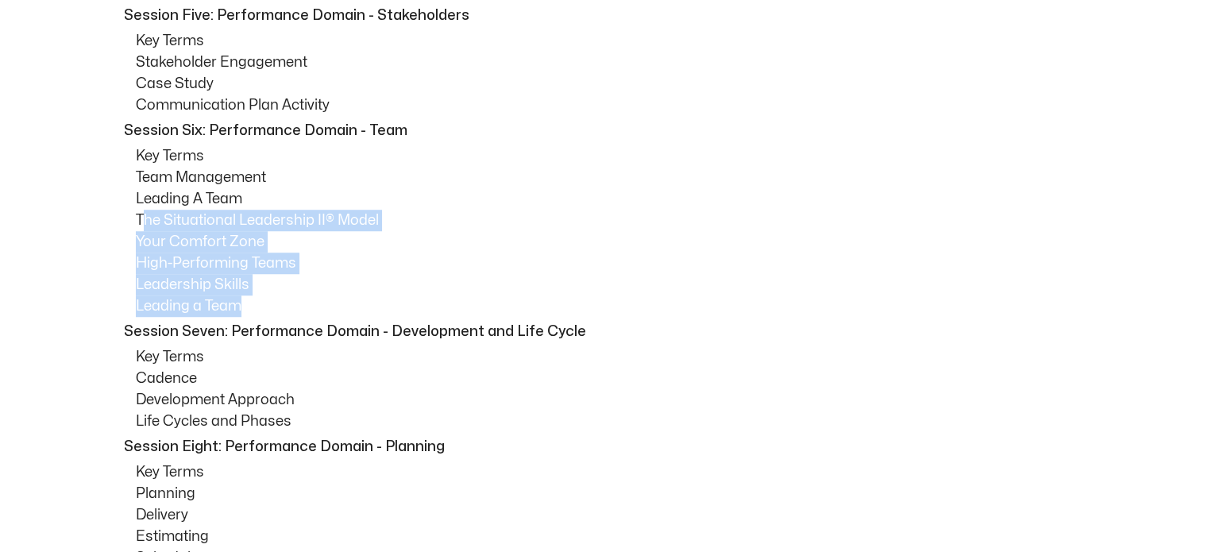
drag, startPoint x: 142, startPoint y: 212, endPoint x: 582, endPoint y: 291, distance: 447.1
click at [673, 253] on p "High-Performing Teams" at bounding box center [616, 263] width 961 height 21
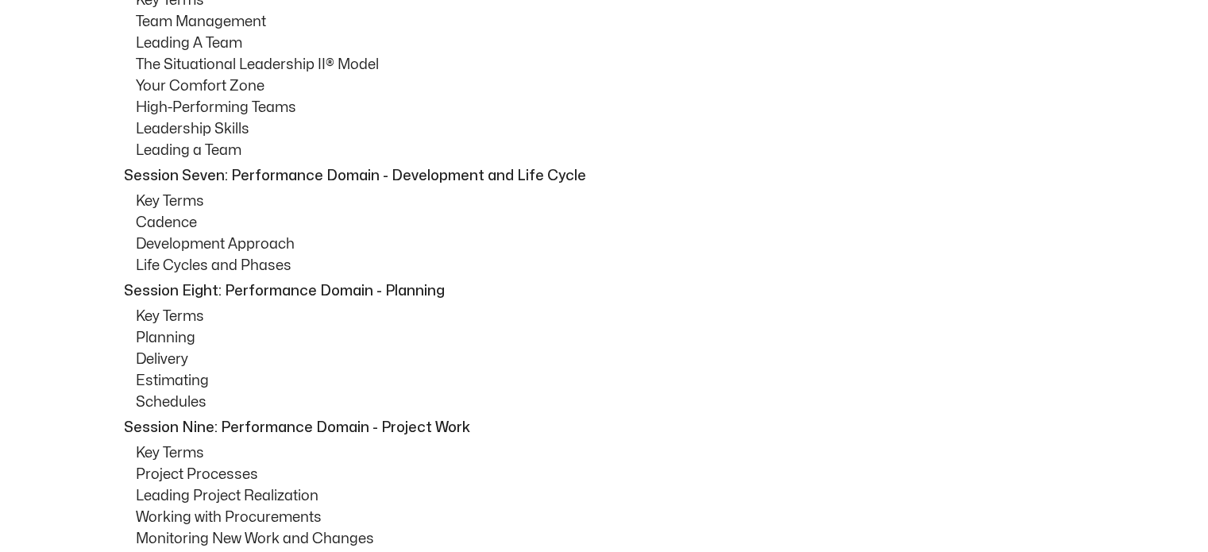
scroll to position [1350, 0]
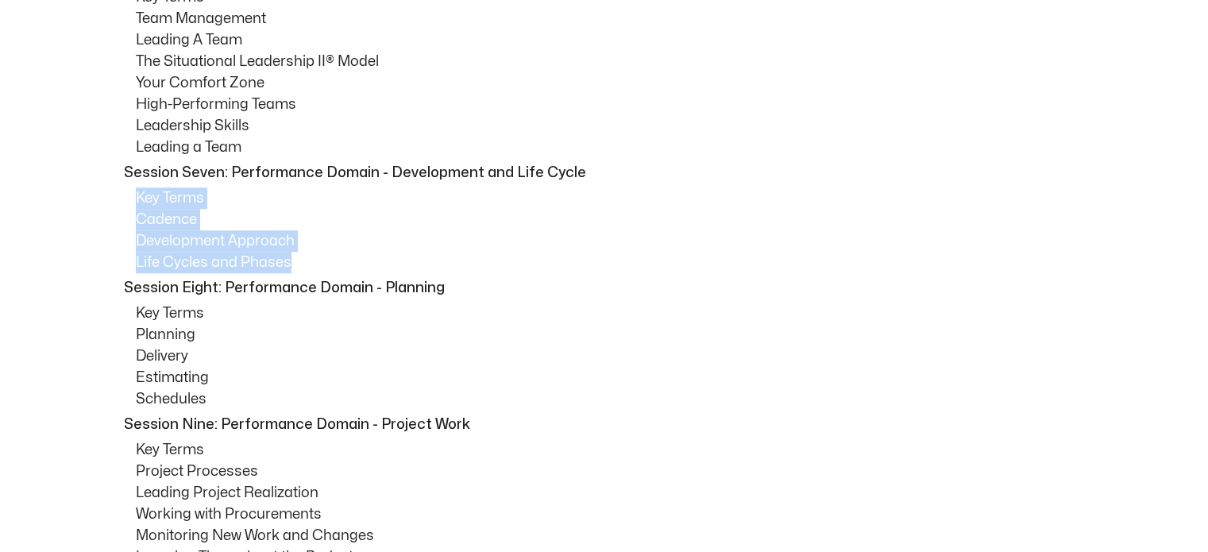
drag, startPoint x: 137, startPoint y: 189, endPoint x: 373, endPoint y: 256, distance: 245.9
click at [378, 258] on div "Session One: Course Overview Course Overview Learning Objectives Pre-Assignment…" at bounding box center [604, 437] width 985 height 1932
click at [178, 214] on p "Cadence" at bounding box center [616, 219] width 961 height 21
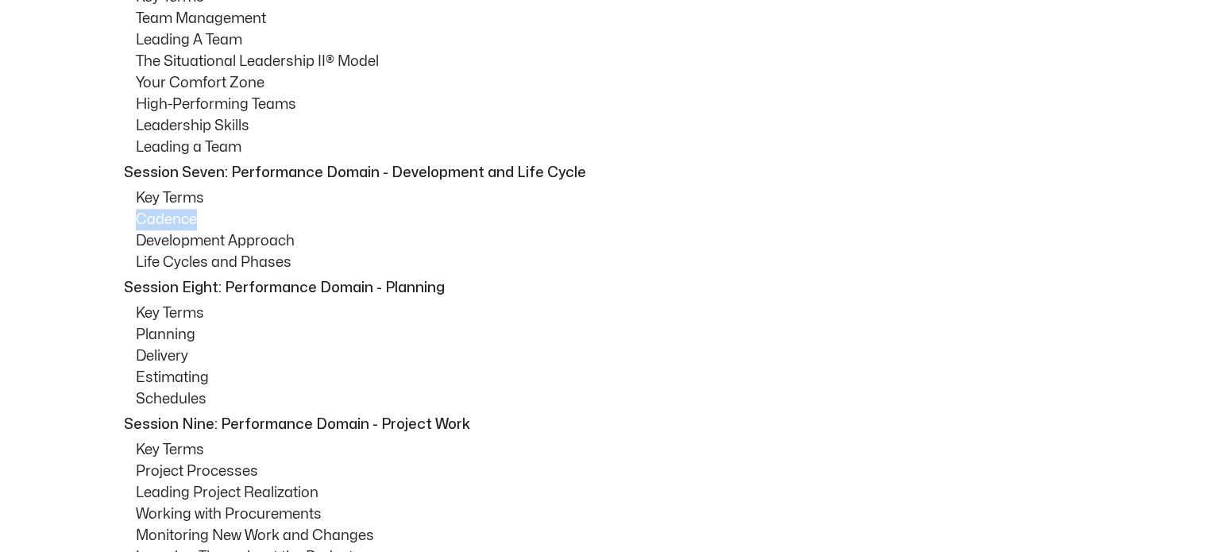
drag, startPoint x: 122, startPoint y: 218, endPoint x: 203, endPoint y: 218, distance: 80.2
click at [203, 218] on div "Session One: Course Overview Course Overview Learning Objectives Pre-Assignment…" at bounding box center [604, 437] width 985 height 1932
click at [503, 238] on p "Development Approach" at bounding box center [616, 240] width 961 height 21
drag, startPoint x: 148, startPoint y: 256, endPoint x: 515, endPoint y: 253, distance: 366.9
click at [345, 255] on p "Life Cycles and Phases" at bounding box center [616, 262] width 961 height 21
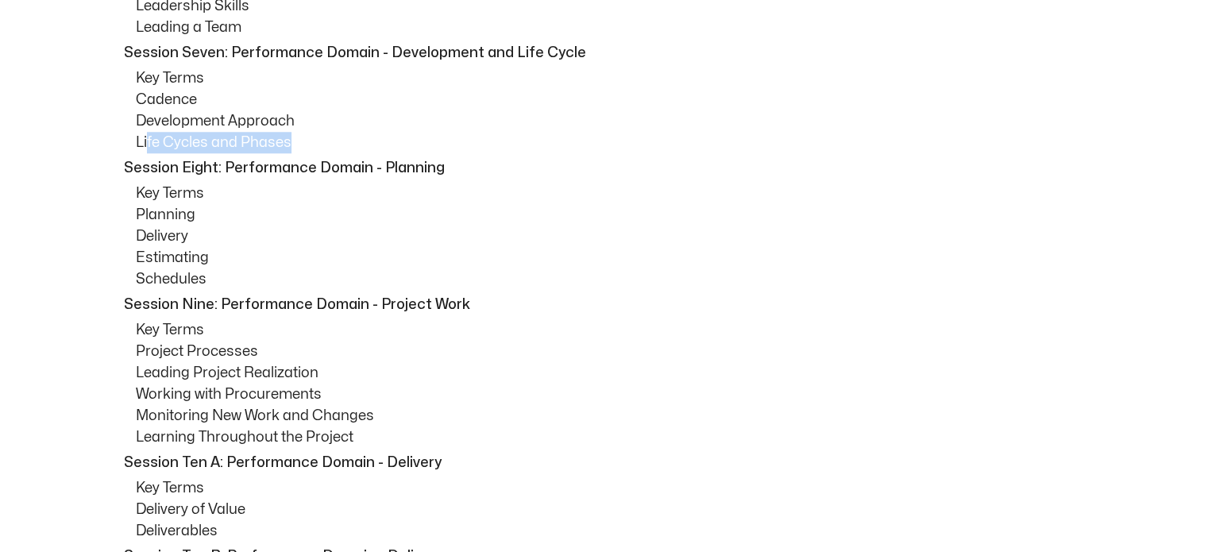
scroll to position [1509, 0]
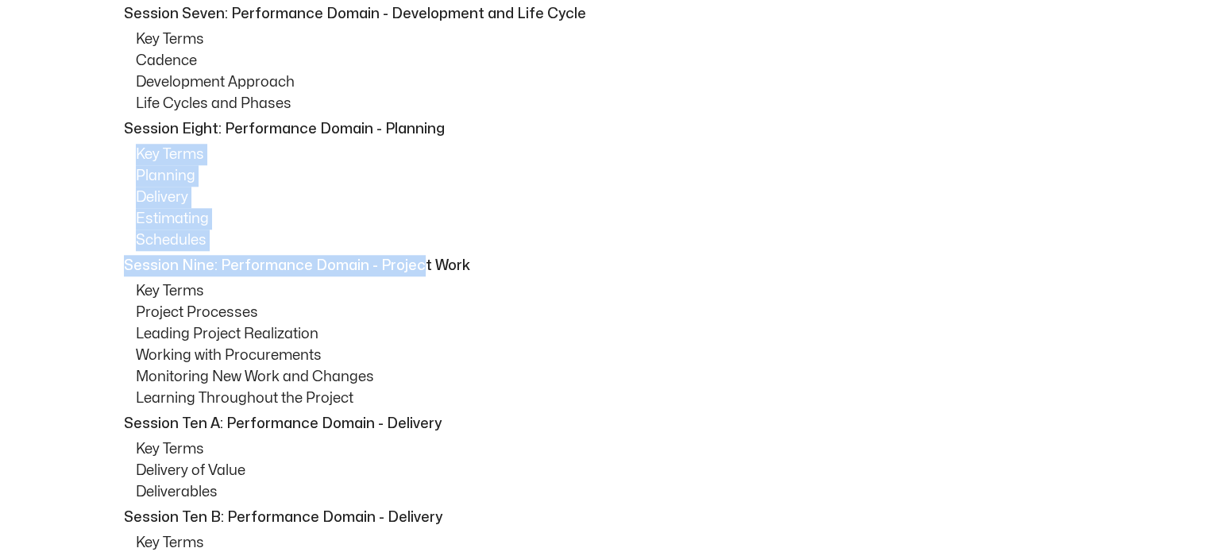
drag, startPoint x: 136, startPoint y: 152, endPoint x: 510, endPoint y: 250, distance: 386.8
click at [476, 250] on div "Session One: Course Overview Course Overview Learning Objectives Pre-Assignment…" at bounding box center [604, 278] width 985 height 1932
click at [670, 249] on div "Session One: Course Overview Course Overview Learning Objectives Pre-Assignment…" at bounding box center [604, 278] width 985 height 1932
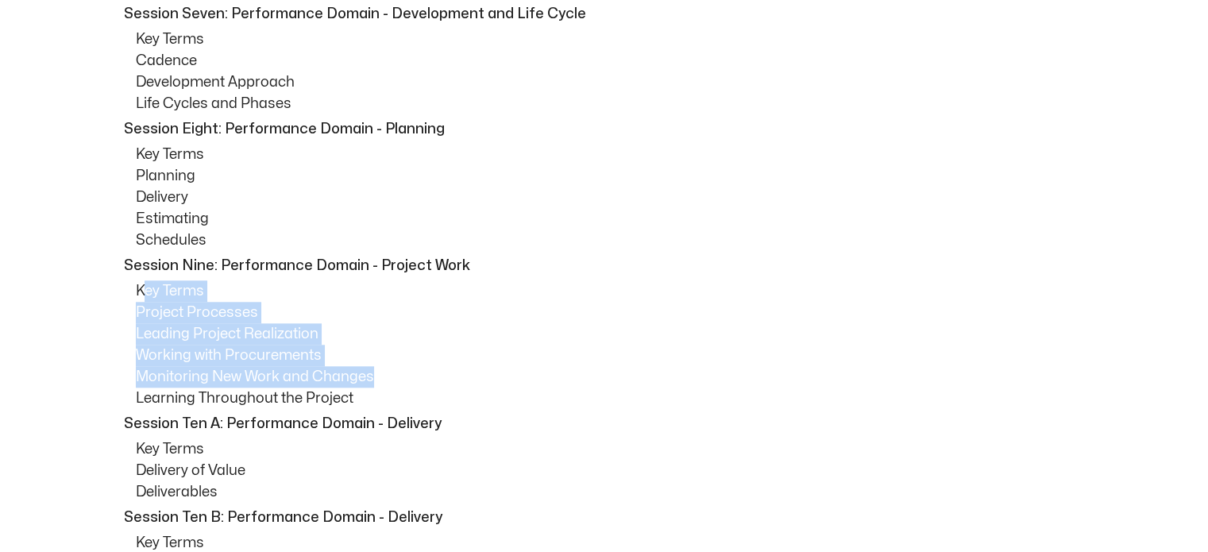
drag, startPoint x: 144, startPoint y: 287, endPoint x: 519, endPoint y: 358, distance: 381.5
click at [469, 377] on div "Session One: Course Overview Course Overview Learning Objectives Pre-Assignment…" at bounding box center [604, 278] width 985 height 1932
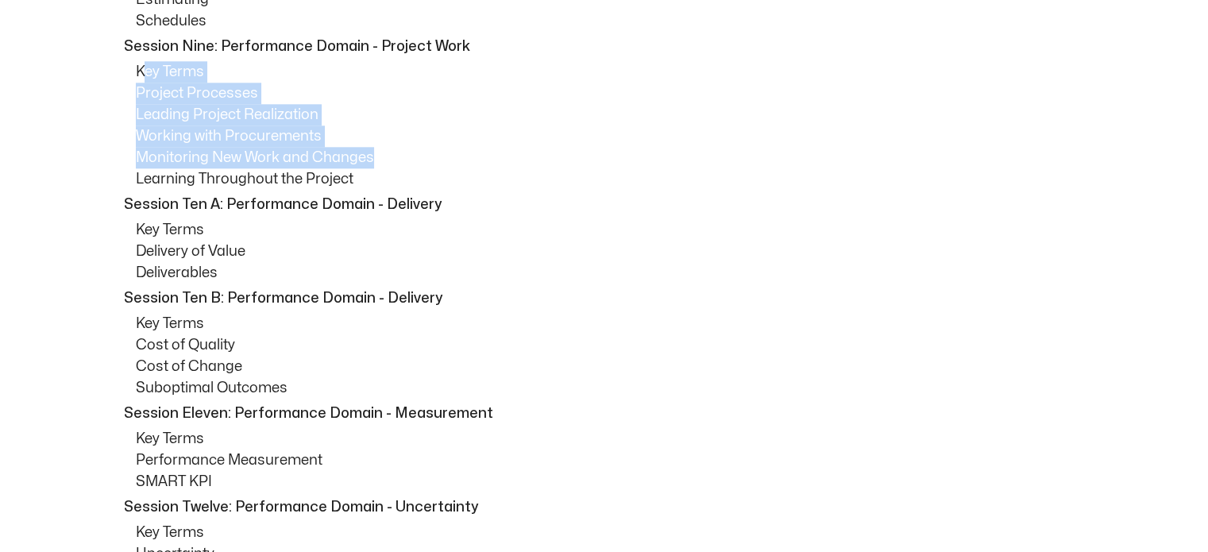
scroll to position [1747, 0]
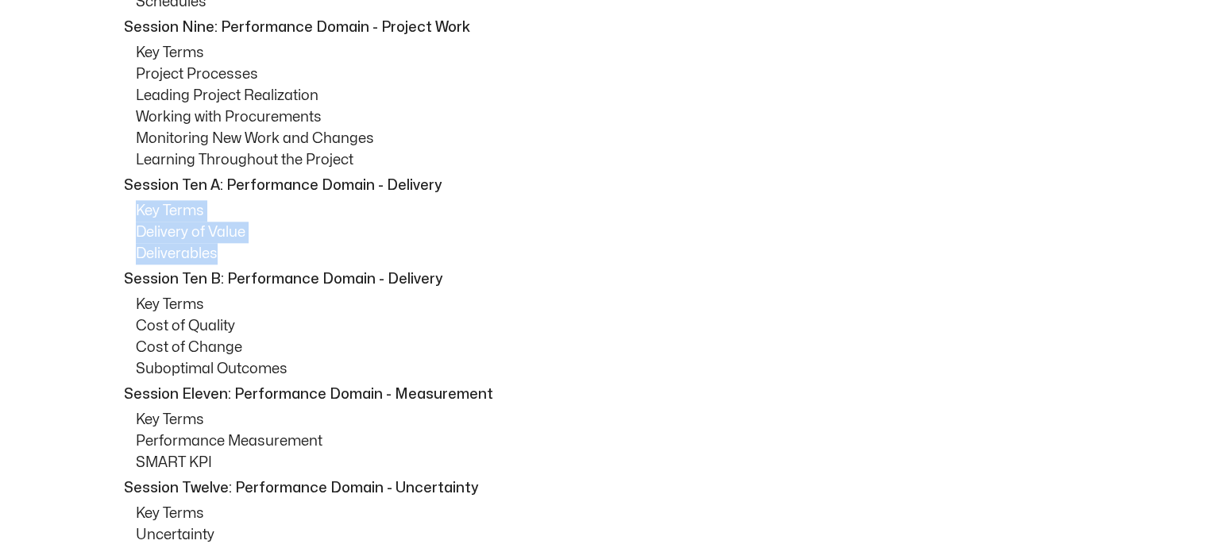
drag, startPoint x: 118, startPoint y: 208, endPoint x: 577, endPoint y: 257, distance: 461.7
click at [458, 257] on div "Session One: Course Overview Course Overview Learning Objectives Pre-Assignment…" at bounding box center [604, 40] width 985 height 1932
click at [620, 256] on p "Deliverables" at bounding box center [616, 253] width 961 height 21
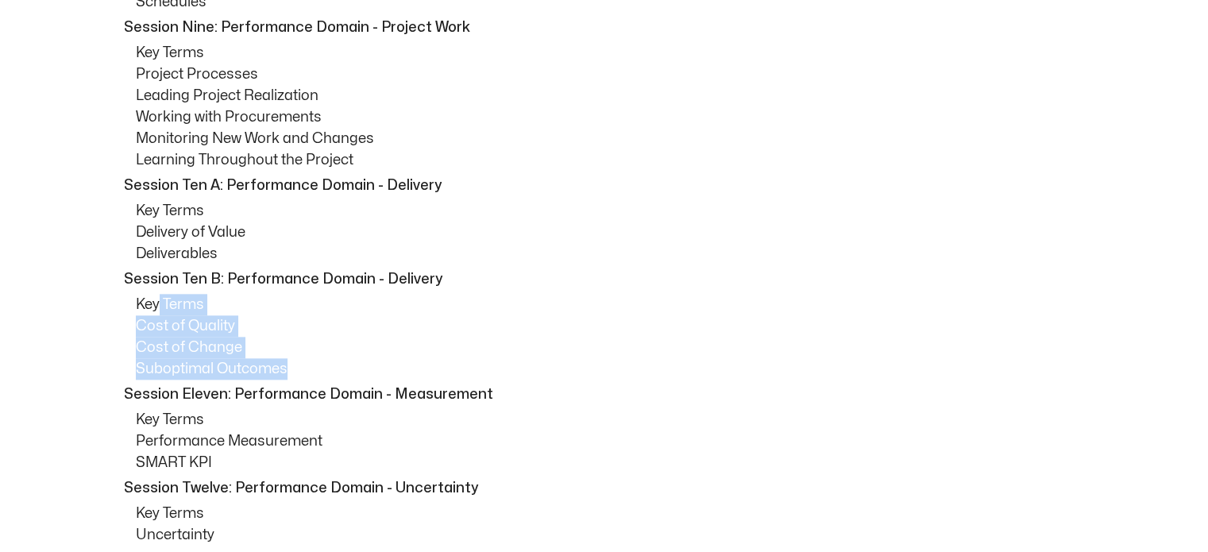
drag, startPoint x: 159, startPoint y: 304, endPoint x: 588, endPoint y: 360, distance: 432.4
click at [474, 363] on div "Session One: Course Overview Course Overview Learning Objectives Pre-Assignment…" at bounding box center [604, 40] width 985 height 1932
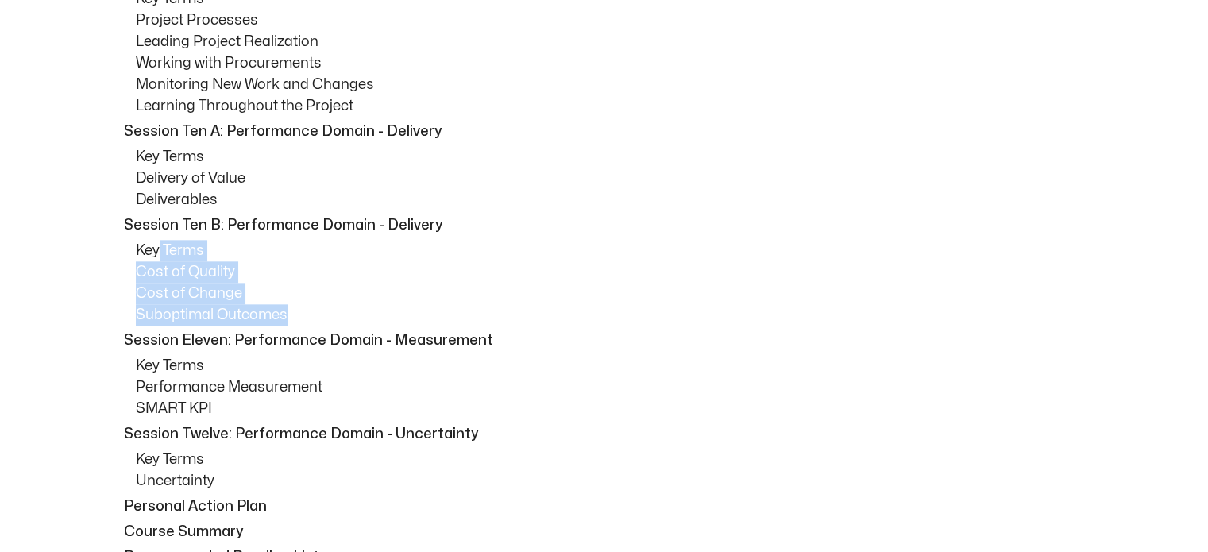
scroll to position [1906, 0]
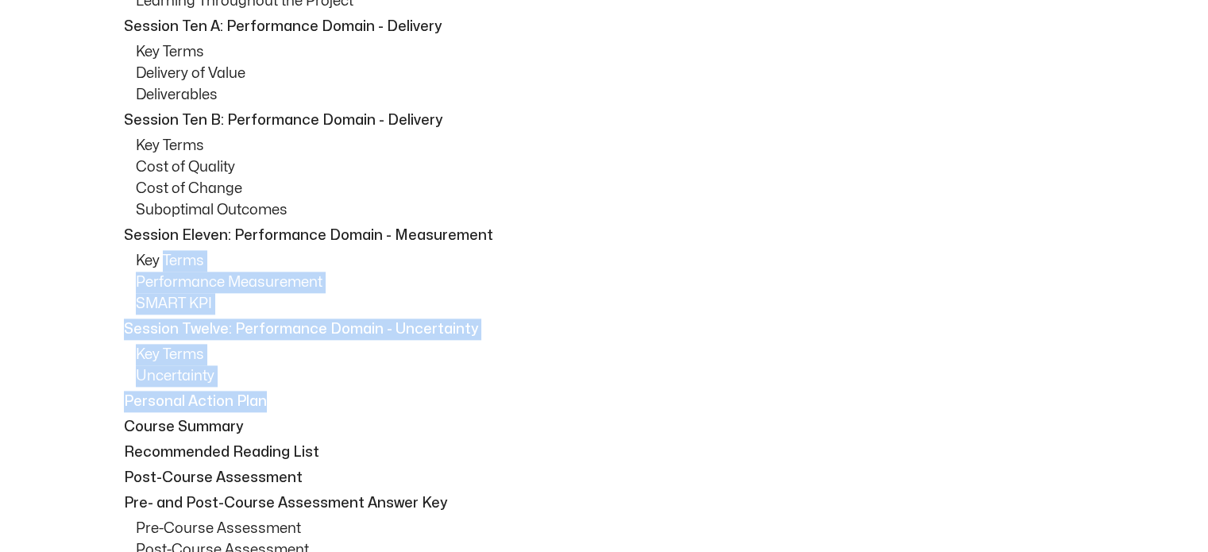
drag, startPoint x: 197, startPoint y: 311, endPoint x: 750, endPoint y: 387, distance: 558.0
drag, startPoint x: 837, startPoint y: 359, endPoint x: 735, endPoint y: 357, distance: 101.7
click at [838, 359] on p "Key Terms" at bounding box center [616, 354] width 961 height 21
click at [159, 403] on p "Personal Action Plan" at bounding box center [608, 401] width 969 height 21
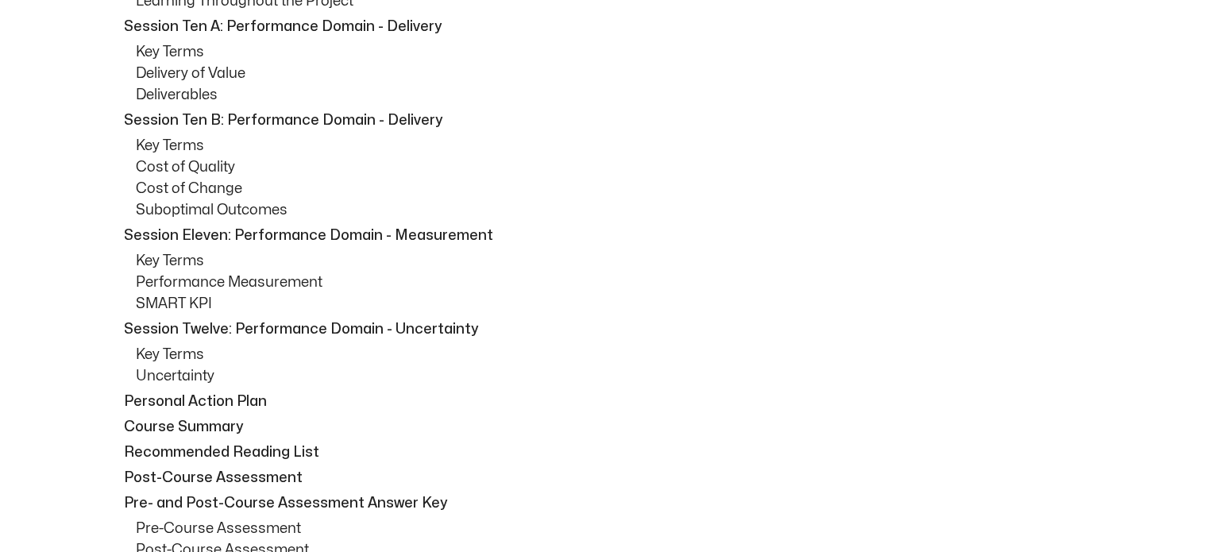
drag, startPoint x: 214, startPoint y: 434, endPoint x: 253, endPoint y: 430, distance: 39.9
click at [219, 432] on p "Course Summary" at bounding box center [608, 426] width 969 height 21
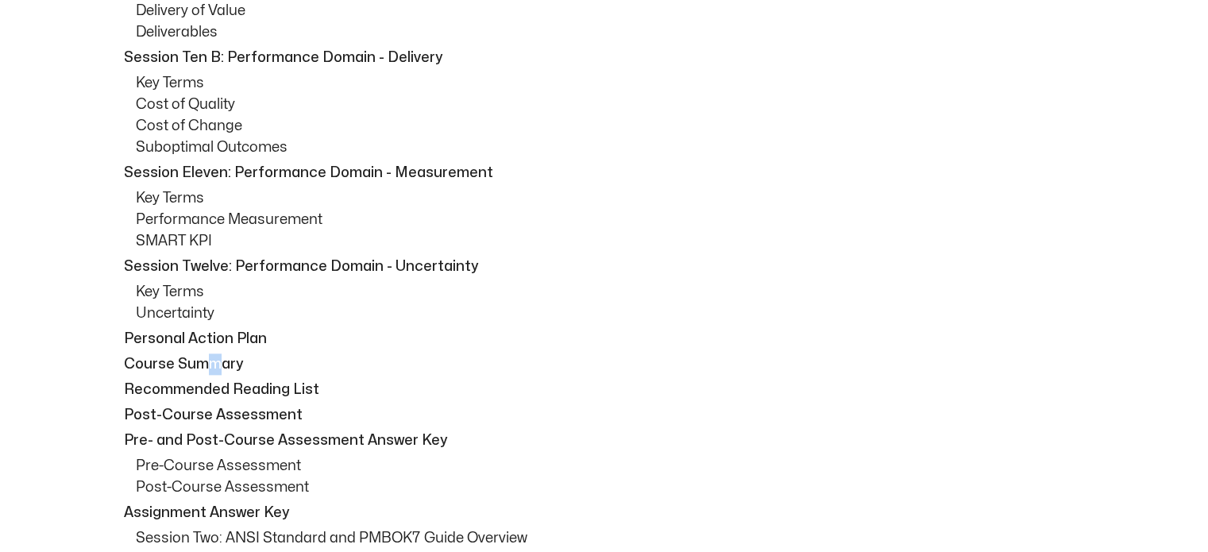
scroll to position [2065, 0]
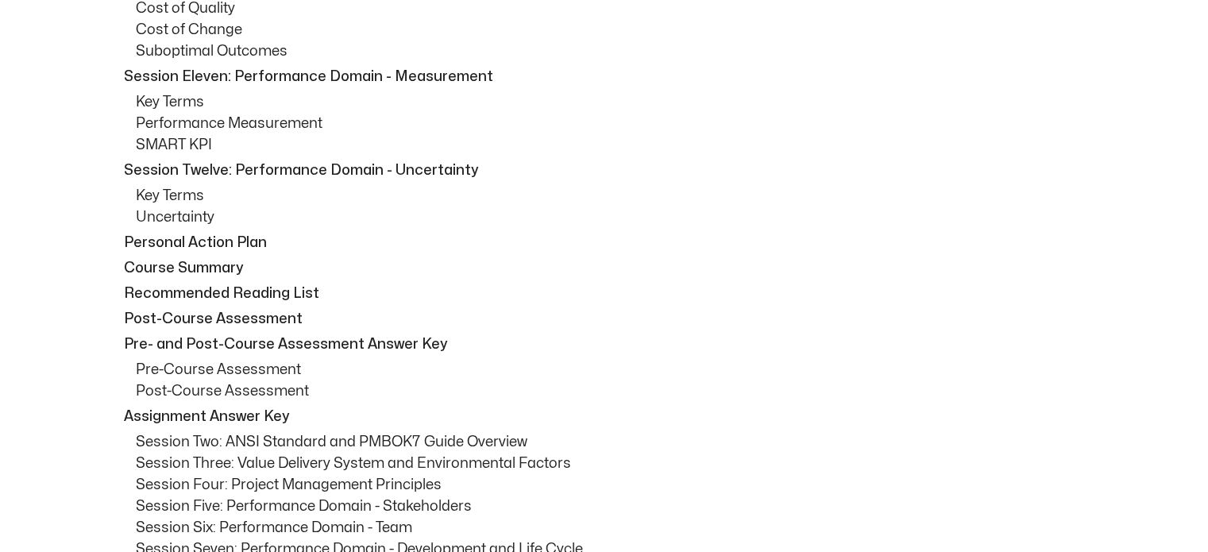
click at [239, 298] on p "Recommended Reading List" at bounding box center [608, 293] width 969 height 21
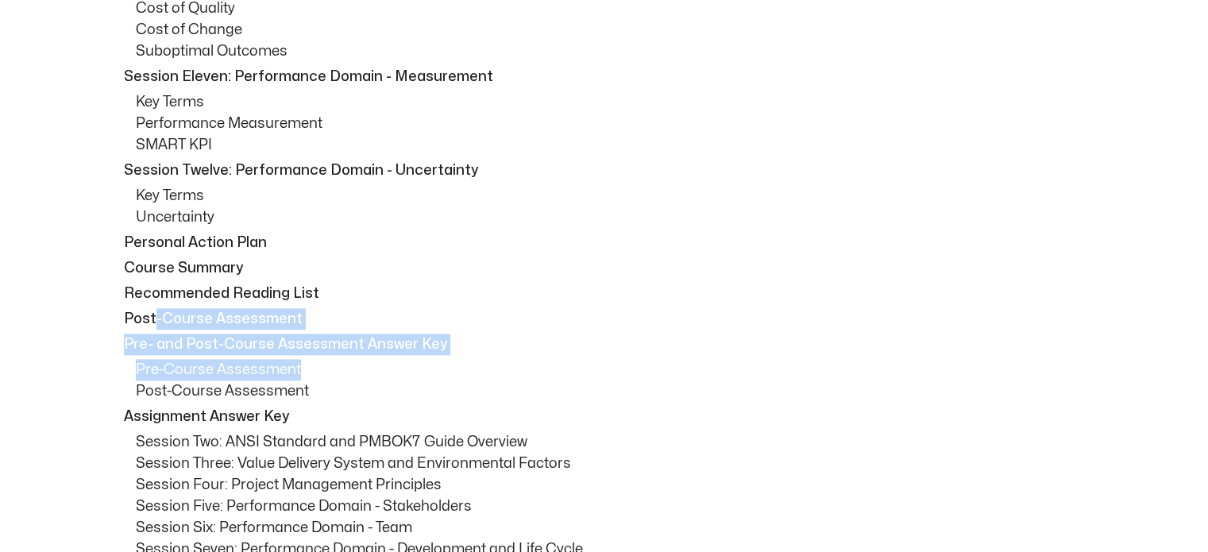
drag, startPoint x: 154, startPoint y: 311, endPoint x: 415, endPoint y: 378, distance: 269.7
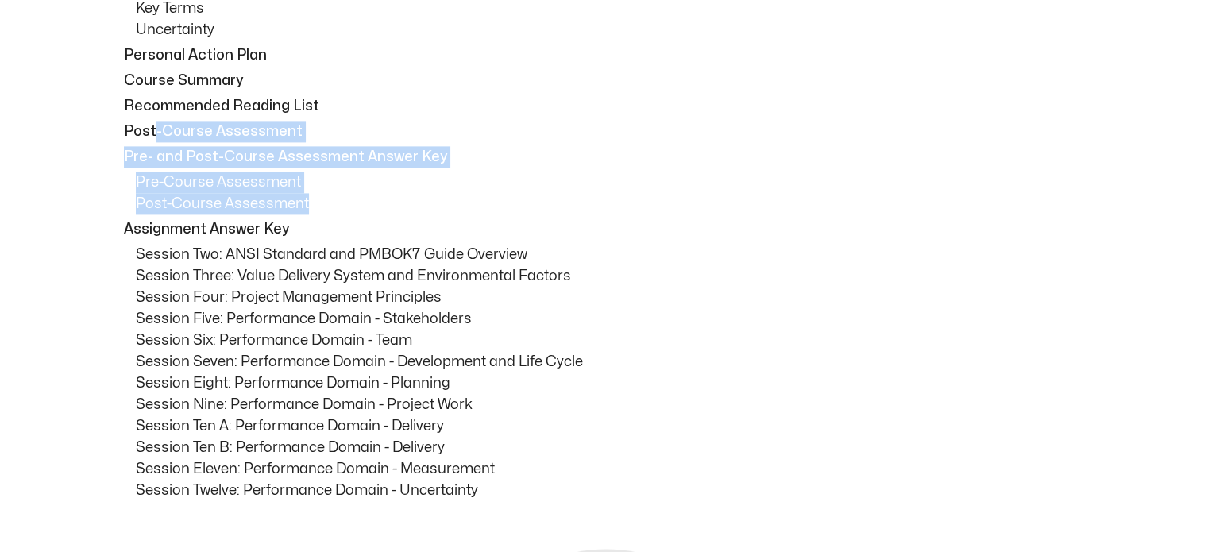
scroll to position [2303, 0]
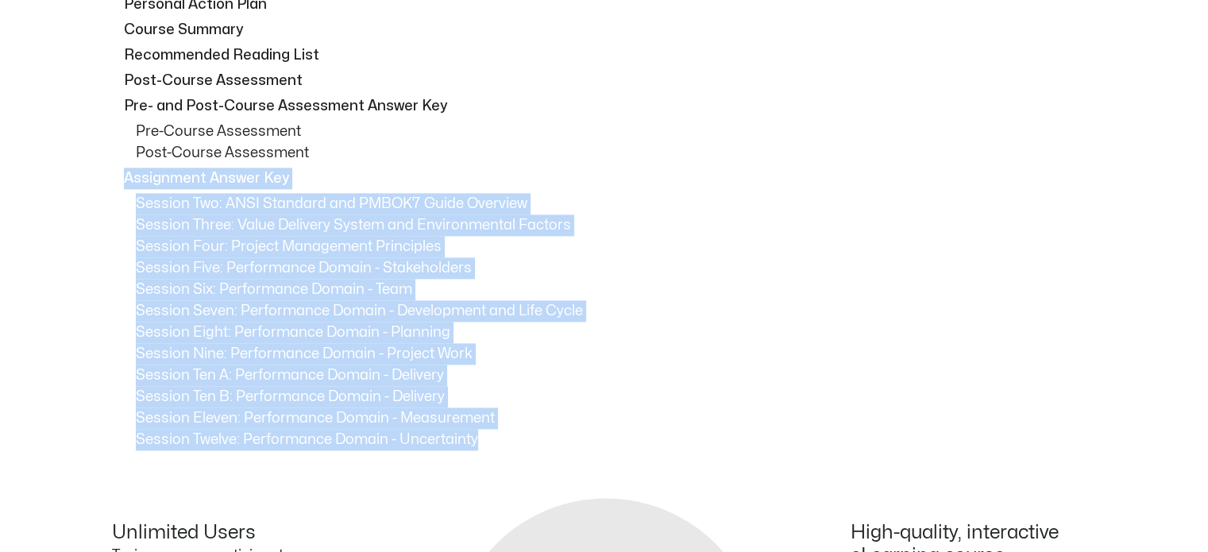
drag, startPoint x: 123, startPoint y: 168, endPoint x: 539, endPoint y: 428, distance: 490.9
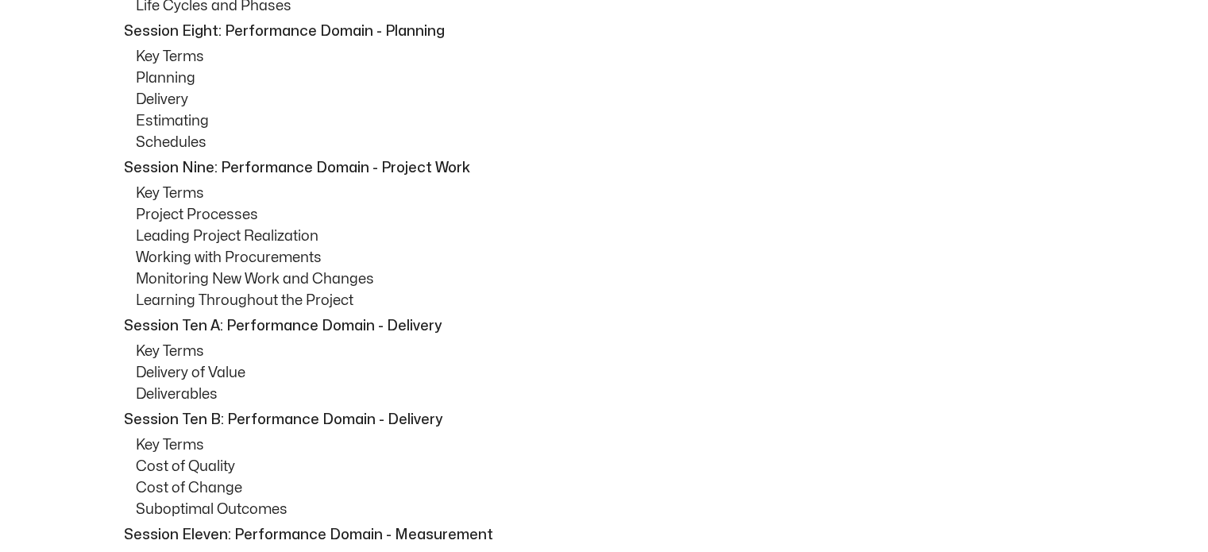
scroll to position [1588, 0]
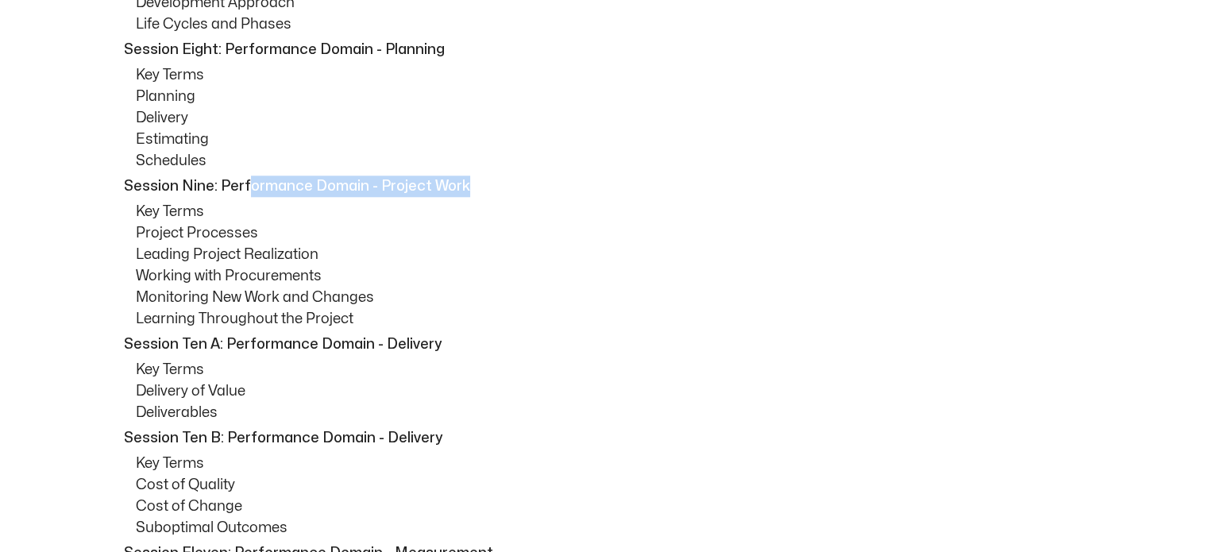
drag, startPoint x: 328, startPoint y: 183, endPoint x: 304, endPoint y: 43, distance: 142.6
click at [516, 180] on p "Session Nine: Performance Domain - Project Work" at bounding box center [608, 186] width 969 height 21
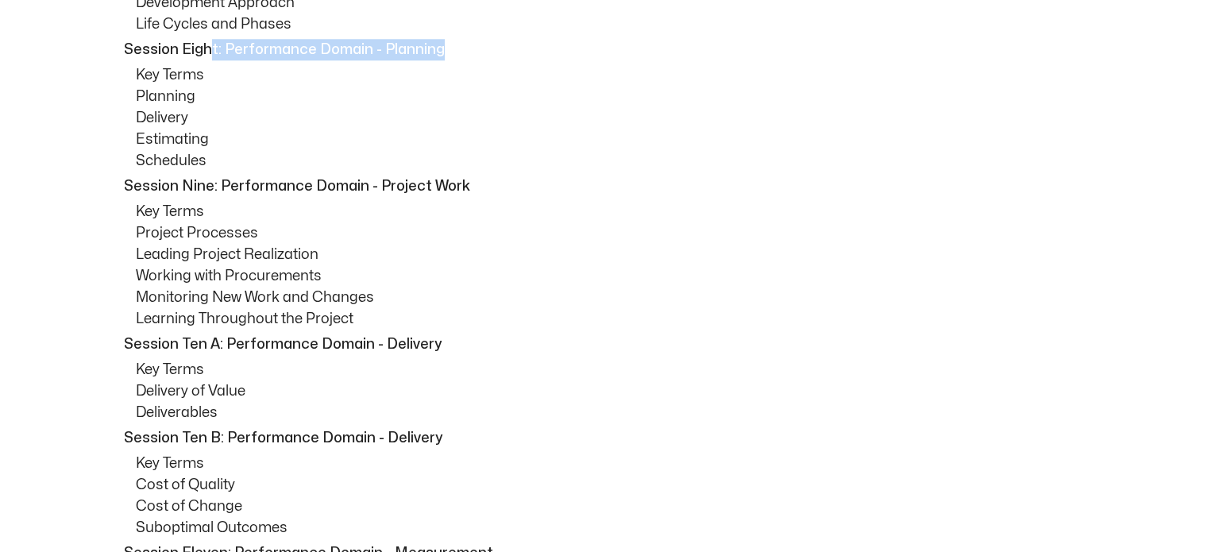
drag, startPoint x: 211, startPoint y: 48, endPoint x: 439, endPoint y: 41, distance: 228.1
click at [439, 41] on p "Session Eight: Performance Domain - Planning" at bounding box center [608, 49] width 969 height 21
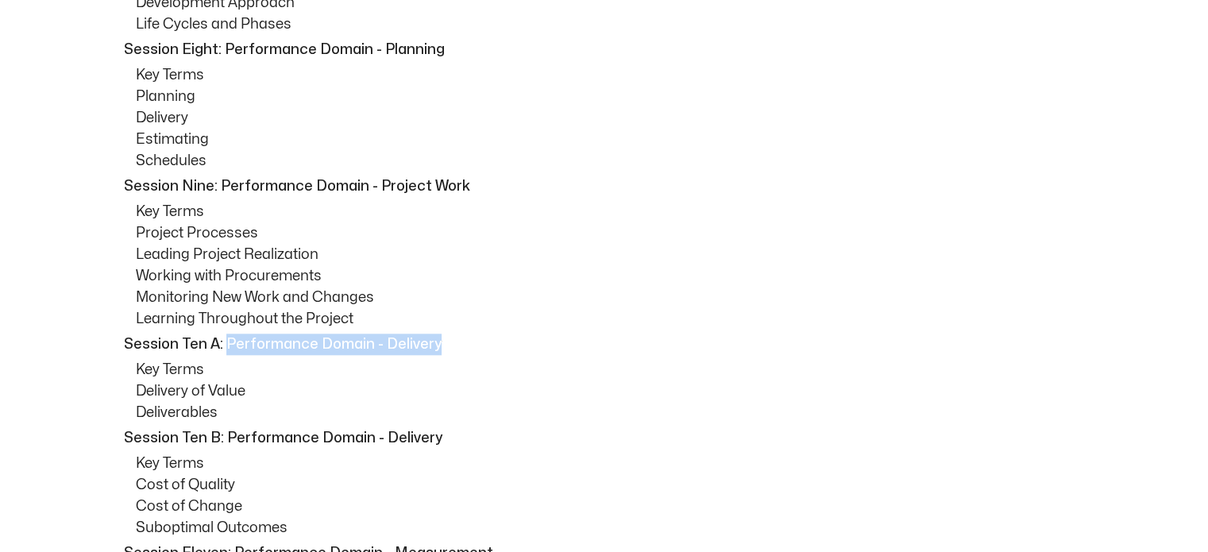
drag, startPoint x: 223, startPoint y: 334, endPoint x: 537, endPoint y: 348, distance: 314.0
click at [537, 348] on p "Session Ten A: Performance Domain - Delivery" at bounding box center [608, 344] width 969 height 21
click at [585, 364] on p "Key Terms" at bounding box center [616, 369] width 961 height 21
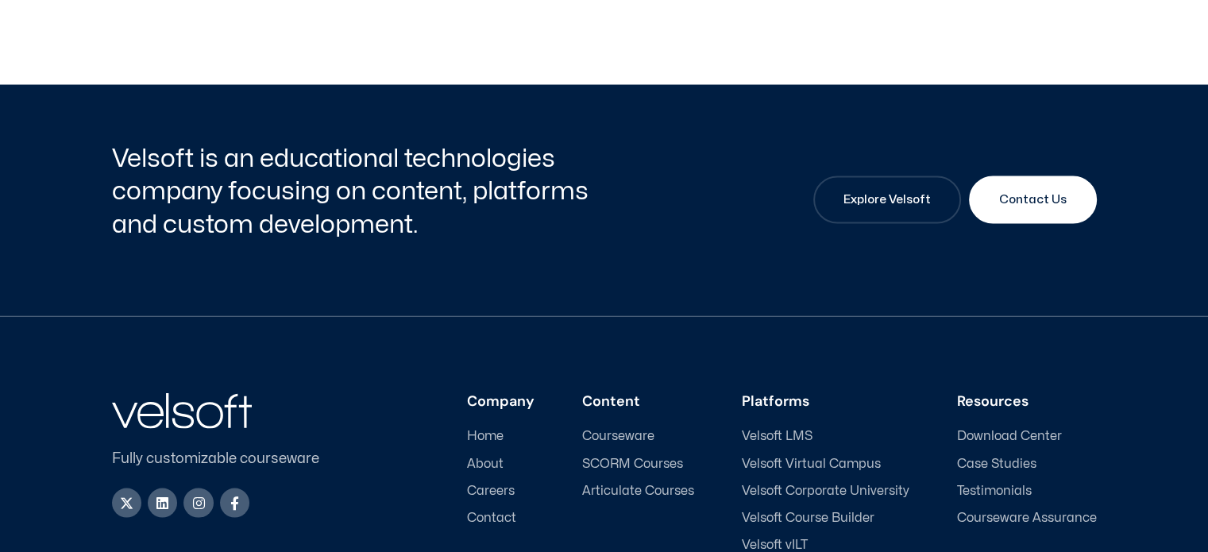
scroll to position [2700, 0]
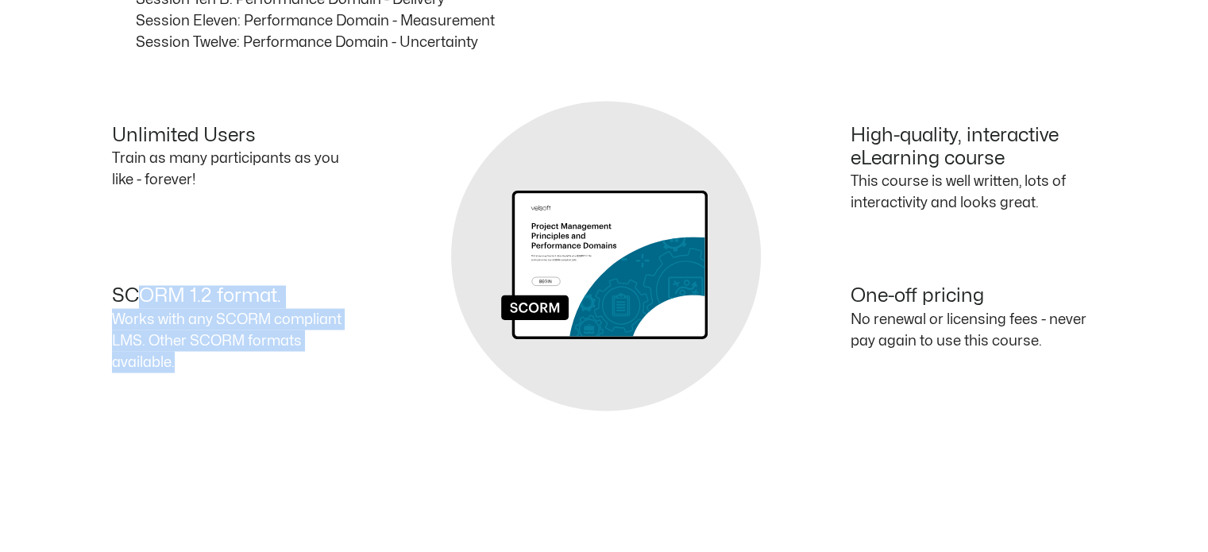
drag, startPoint x: 133, startPoint y: 285, endPoint x: 376, endPoint y: 380, distance: 261.0
click at [311, 350] on div "SCORM 1.2 format. Works with any SCORM compliant LMS. Other SCORM formats avail…" at bounding box center [358, 336] width 492 height 102
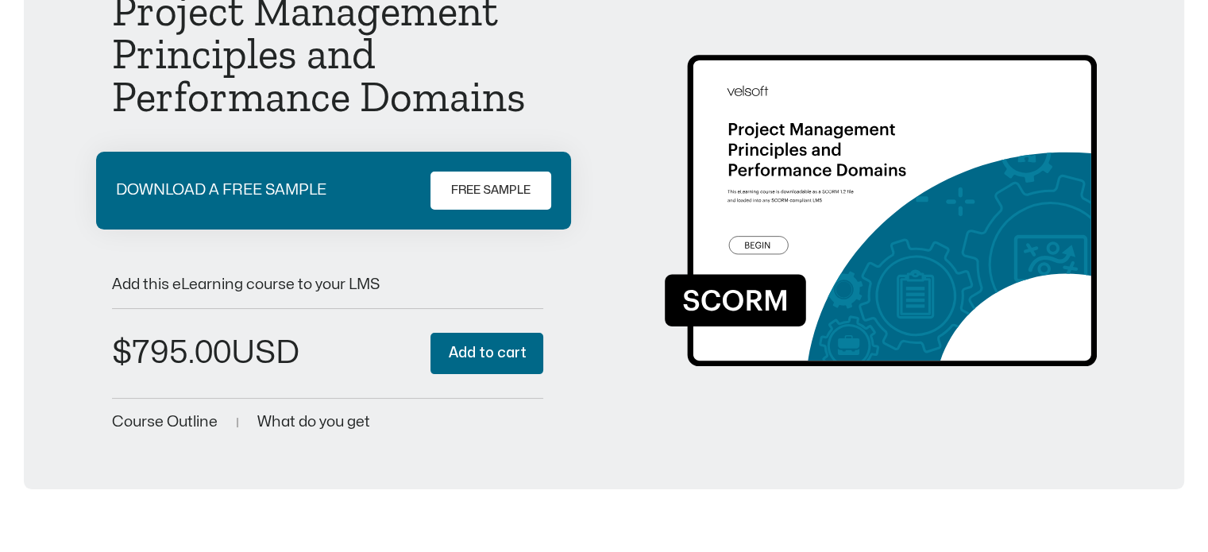
scroll to position [0, 0]
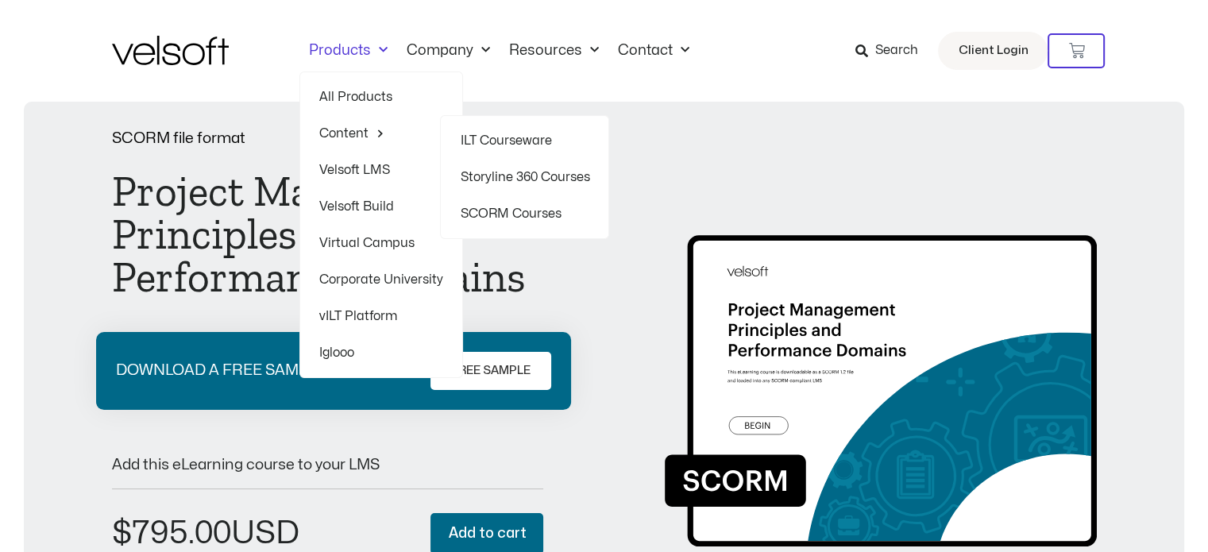
click at [514, 177] on link "Storyline 360 Courses" at bounding box center [524, 177] width 129 height 37
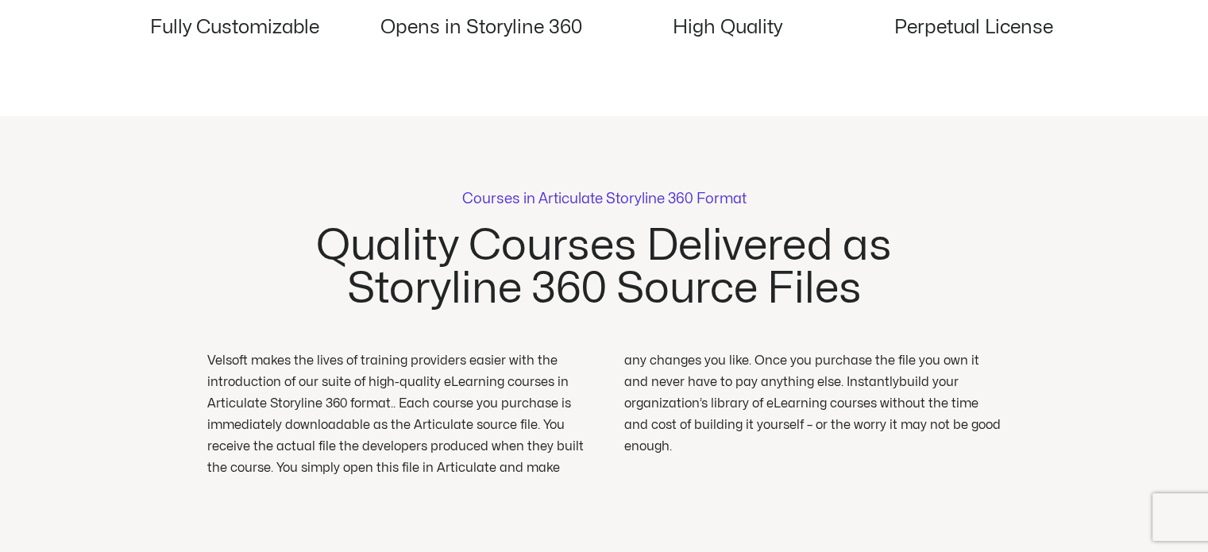
scroll to position [2224, 0]
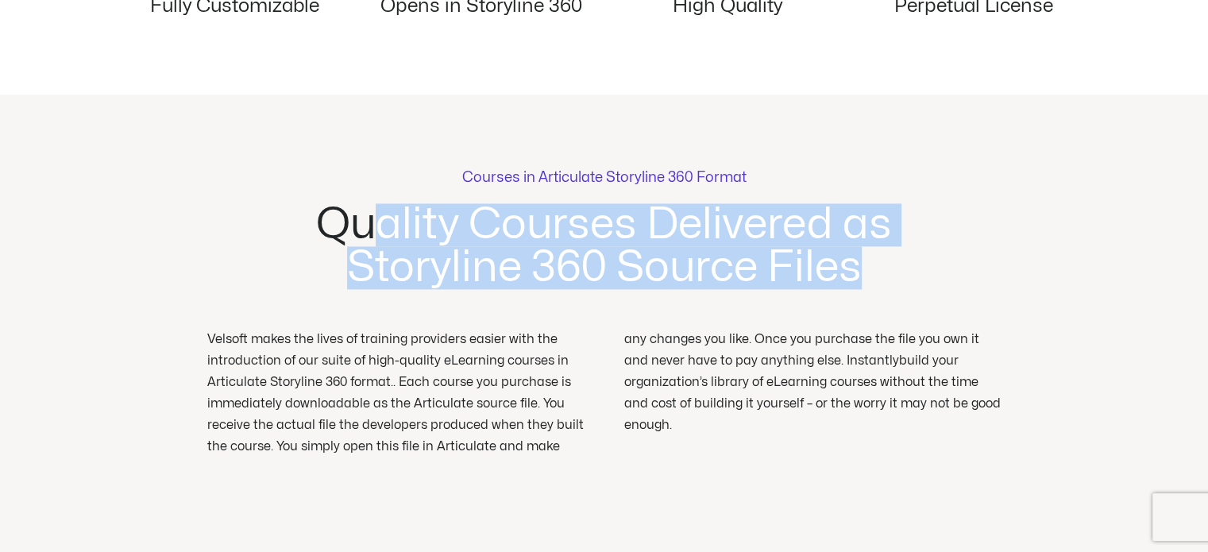
drag, startPoint x: 450, startPoint y: 227, endPoint x: 677, endPoint y: 253, distance: 228.6
click at [886, 257] on h2 "Quality Courses Delivered as Storyline 360 Source Files" at bounding box center [603, 246] width 663 height 86
drag, startPoint x: 623, startPoint y: 253, endPoint x: 864, endPoint y: 257, distance: 241.5
click at [624, 253] on h2 "Quality Courses Delivered as Storyline 360 Source Files" at bounding box center [603, 246] width 663 height 86
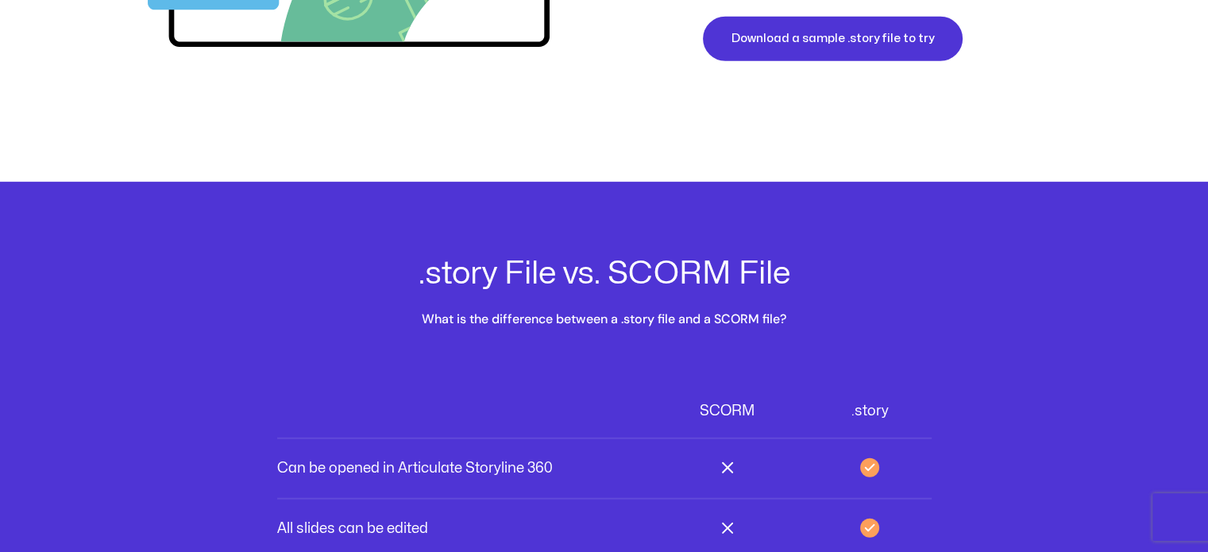
scroll to position [4527, 0]
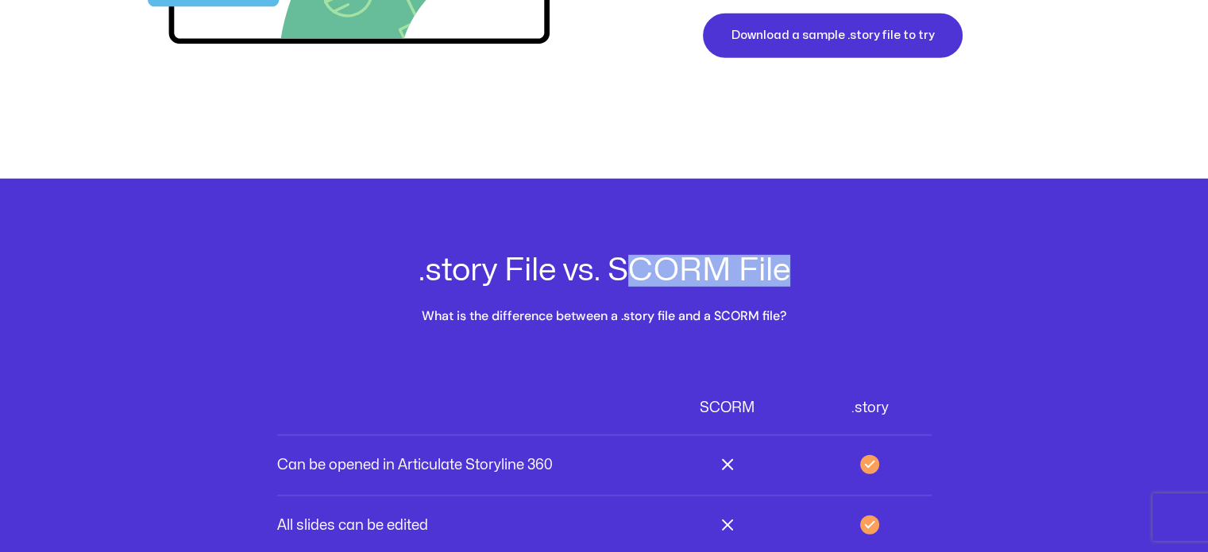
drag, startPoint x: 806, startPoint y: 260, endPoint x: 857, endPoint y: 257, distance: 50.9
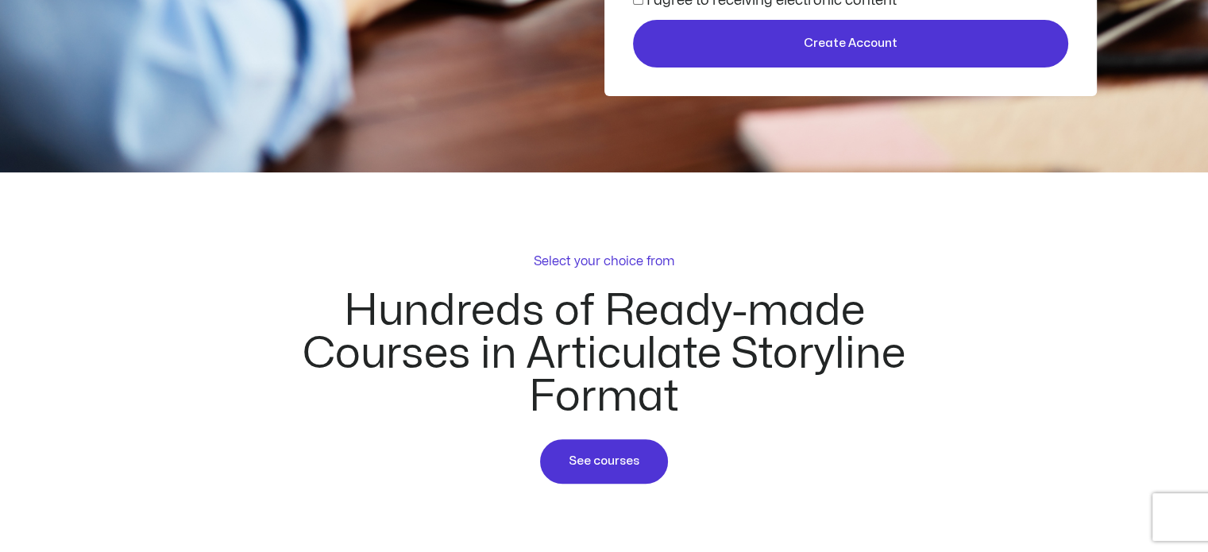
scroll to position [0, 0]
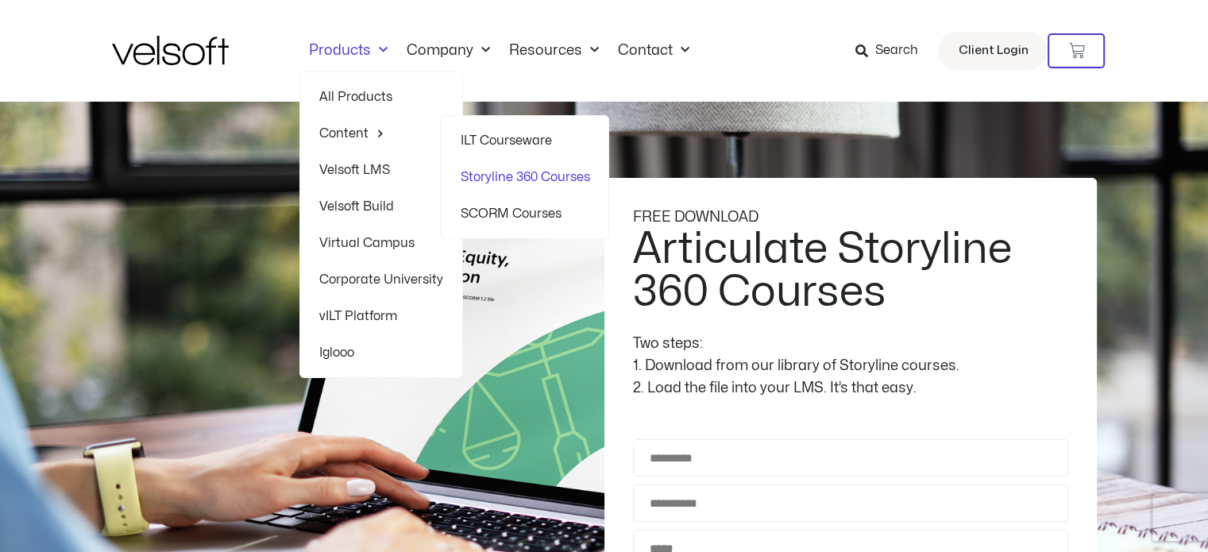
click at [511, 206] on link "SCORM Courses" at bounding box center [524, 213] width 129 height 37
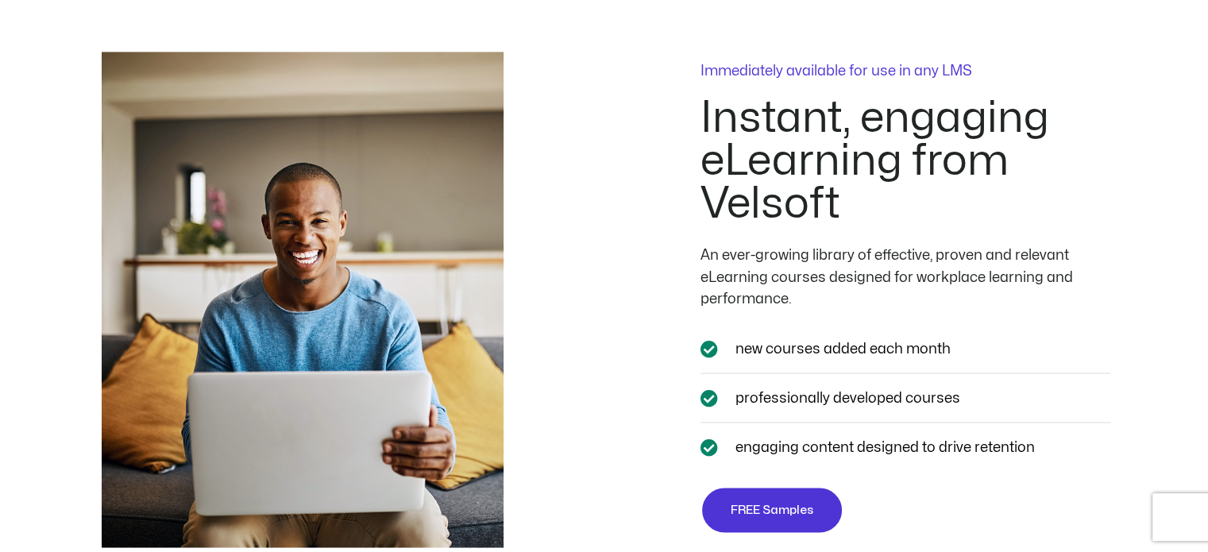
scroll to position [2780, 0]
